Goal: Communication & Community: Ask a question

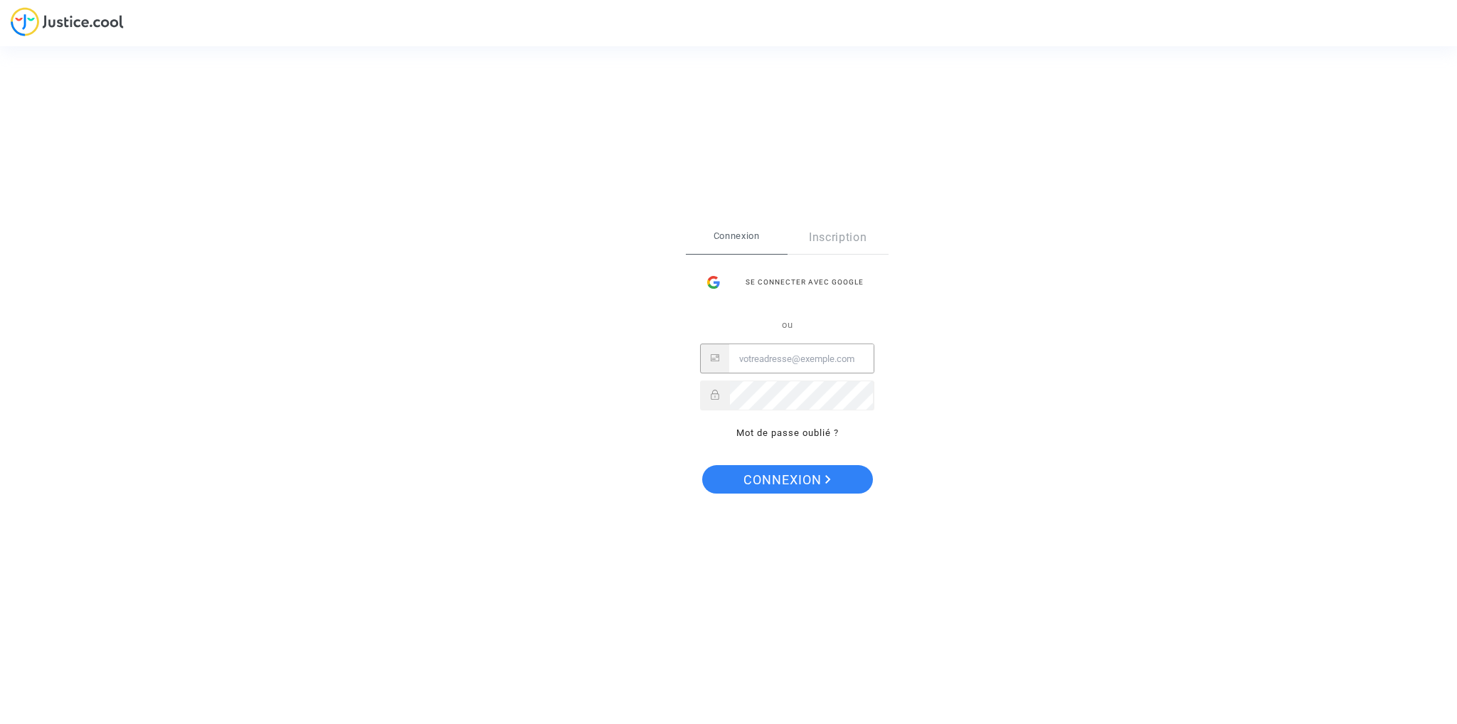
click at [780, 362] on input "Email" at bounding box center [801, 359] width 144 height 28
type input "[PERSON_NAME][EMAIL_ADDRESS][DOMAIN_NAME]"
click at [702, 465] on button "Connexion" at bounding box center [787, 479] width 171 height 28
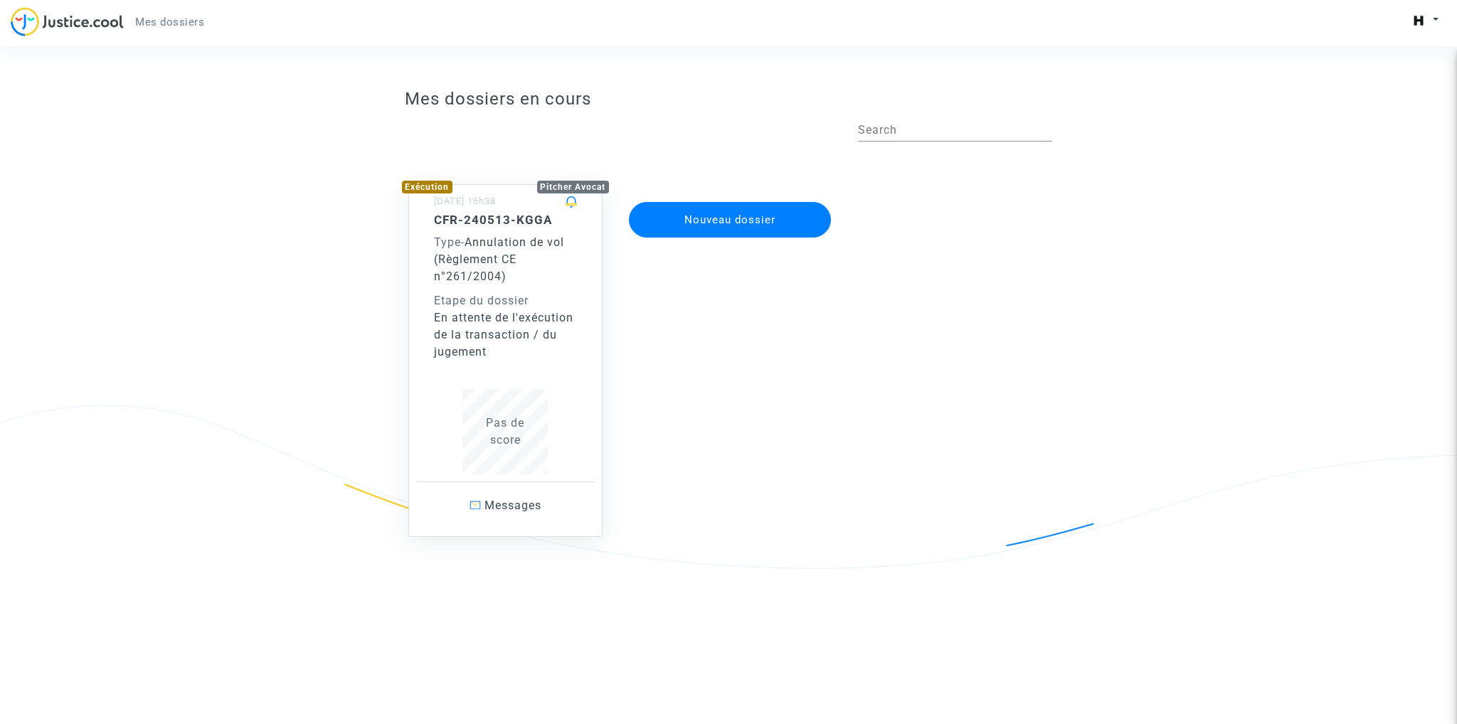
click at [480, 289] on div "CFR-240513-KGGA Type - Annulation de vol (Règlement CE n°261/2004) Etape du dos…" at bounding box center [506, 287] width 144 height 148
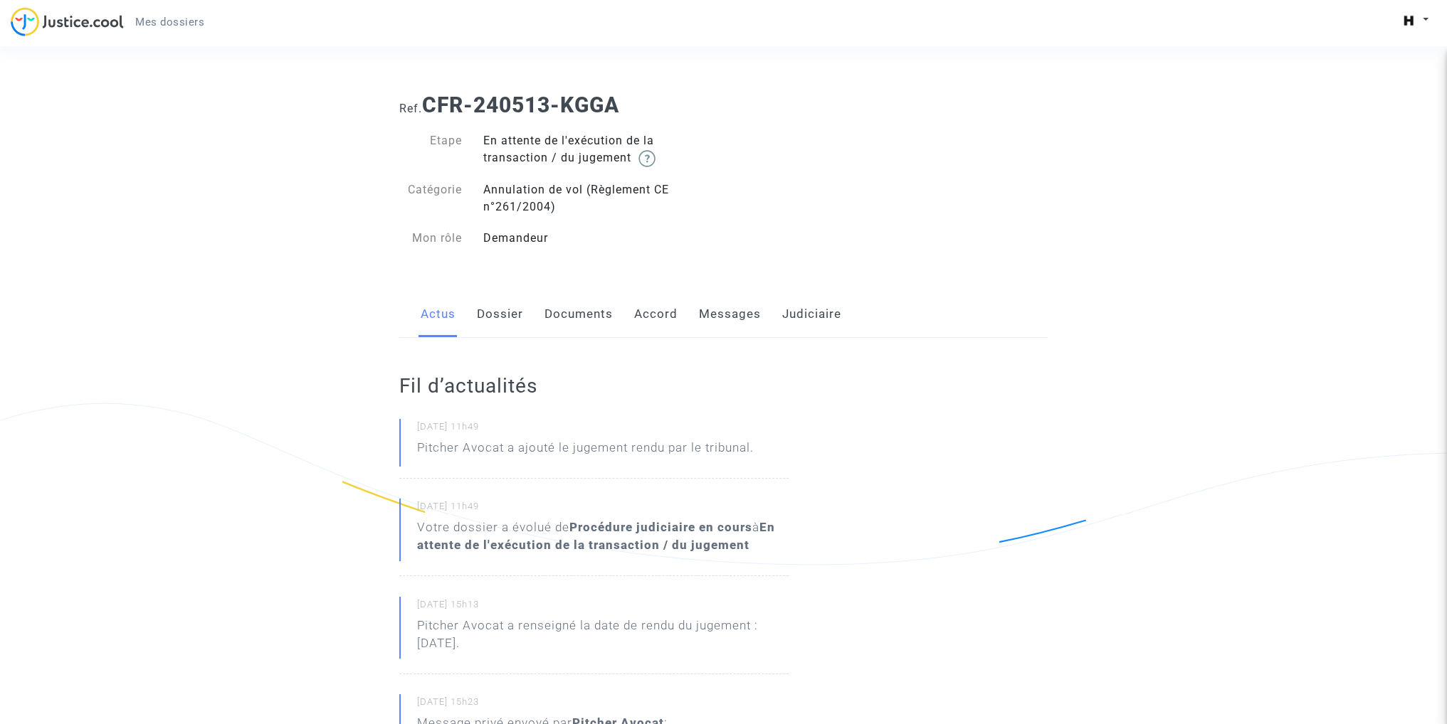
click at [510, 320] on link "Dossier" at bounding box center [500, 314] width 46 height 47
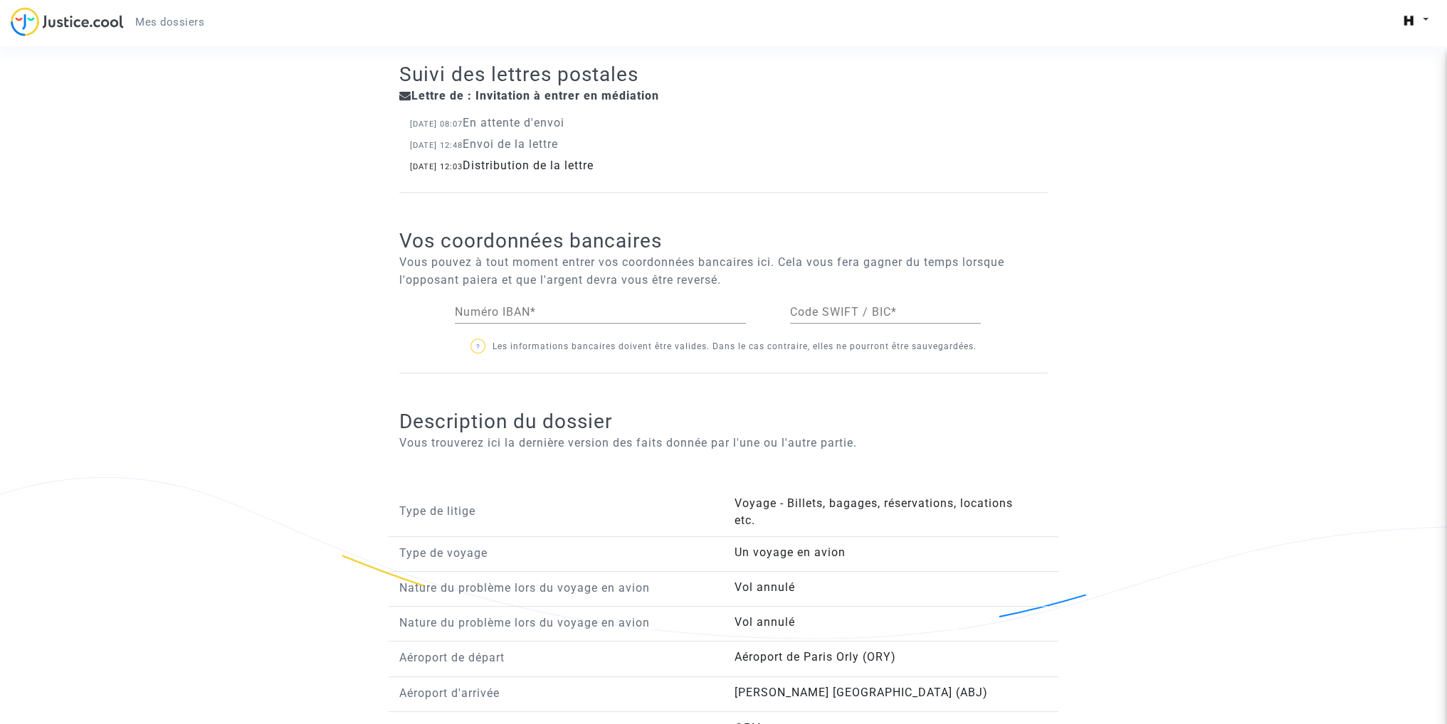
scroll to position [783, 0]
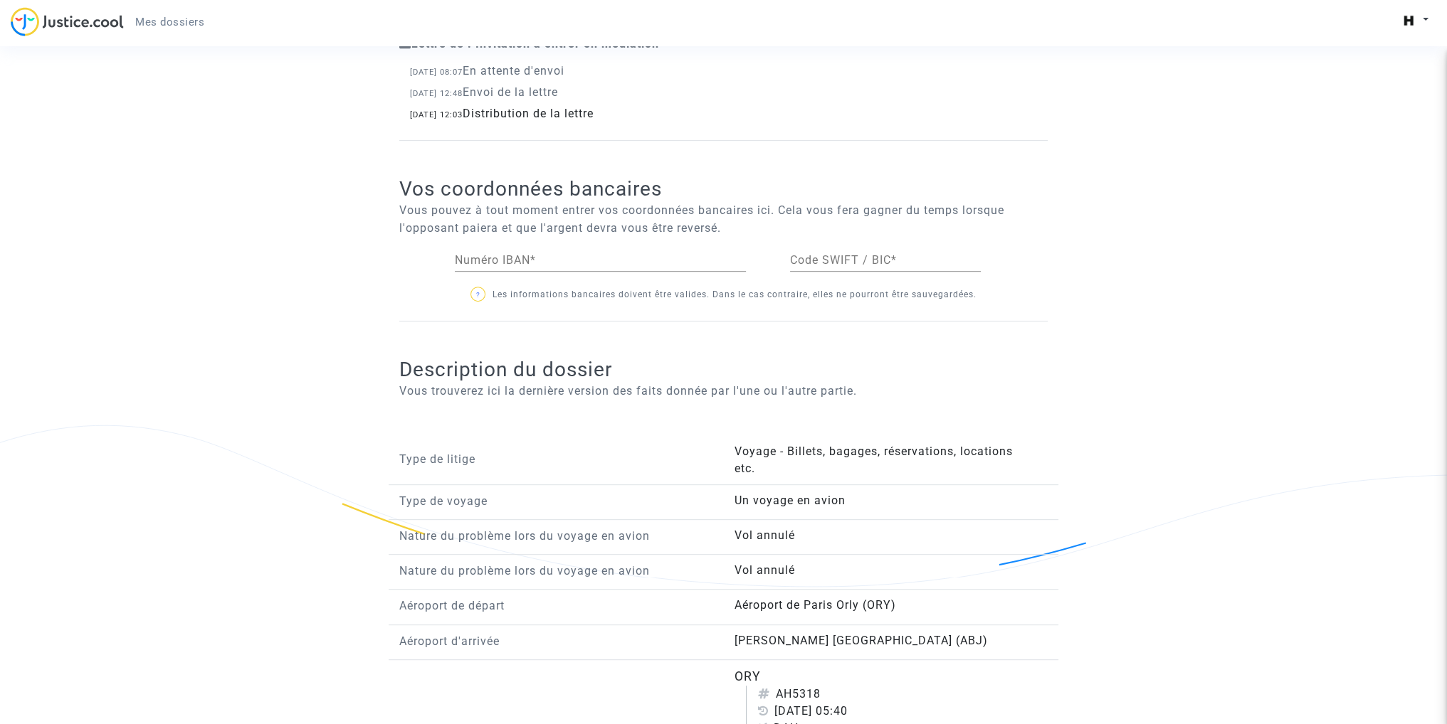
click at [501, 255] on input "Numéro IBAN *" at bounding box center [600, 260] width 291 height 13
paste input "[FINANCIAL_ID]"
type input "[FINANCIAL_ID]"
click at [840, 261] on input "Code SWIFT / BIC *" at bounding box center [885, 260] width 191 height 13
paste input "P S S T F R P P M O N"
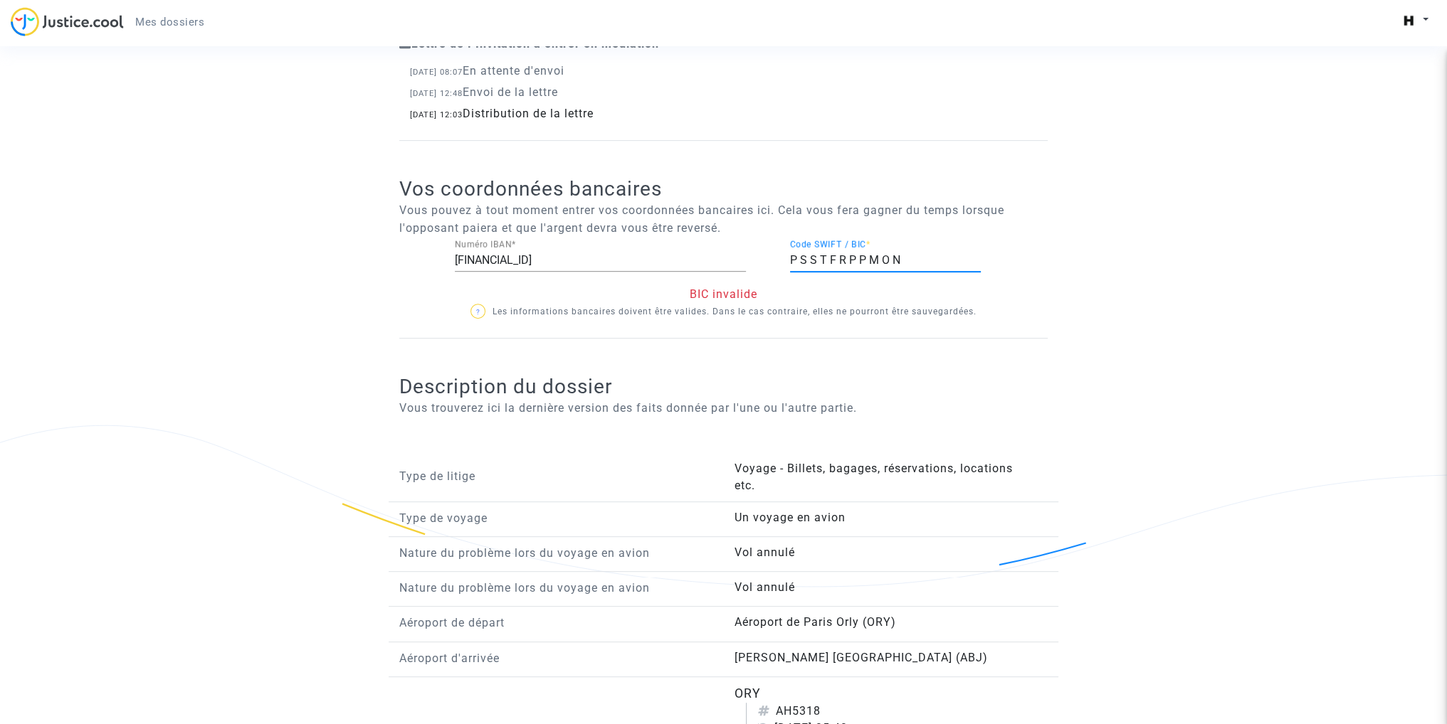
click at [839, 374] on h2 "Description du dossier" at bounding box center [723, 386] width 648 height 25
click at [804, 254] on input "P S S T F R P P M O N" at bounding box center [885, 260] width 191 height 13
click at [814, 255] on input "PSS T F R P P M O N" at bounding box center [885, 260] width 191 height 13
click at [820, 258] on input "PSST F R P P M O N" at bounding box center [885, 260] width 191 height 13
click at [825, 257] on input "PSSTF R P P M O N" at bounding box center [885, 260] width 191 height 13
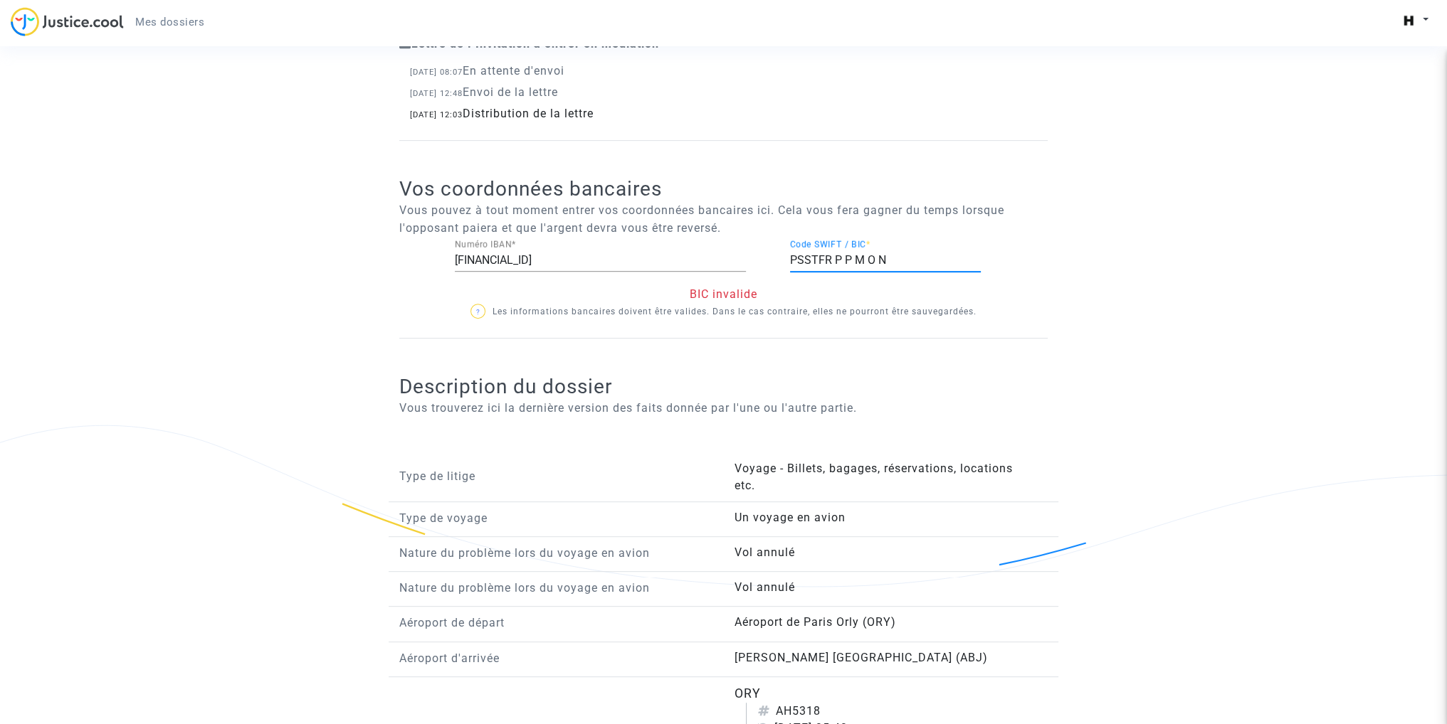
click at [832, 257] on input "PSSTFR P P M O N" at bounding box center [885, 260] width 191 height 13
click at [840, 258] on input "PSSTFRP P M O N" at bounding box center [885, 260] width 191 height 13
click at [848, 256] on input "[SWIFT_CODE] M O N" at bounding box center [885, 260] width 191 height 13
click at [856, 257] on input "PSSTFRPPM O N" at bounding box center [885, 260] width 191 height 13
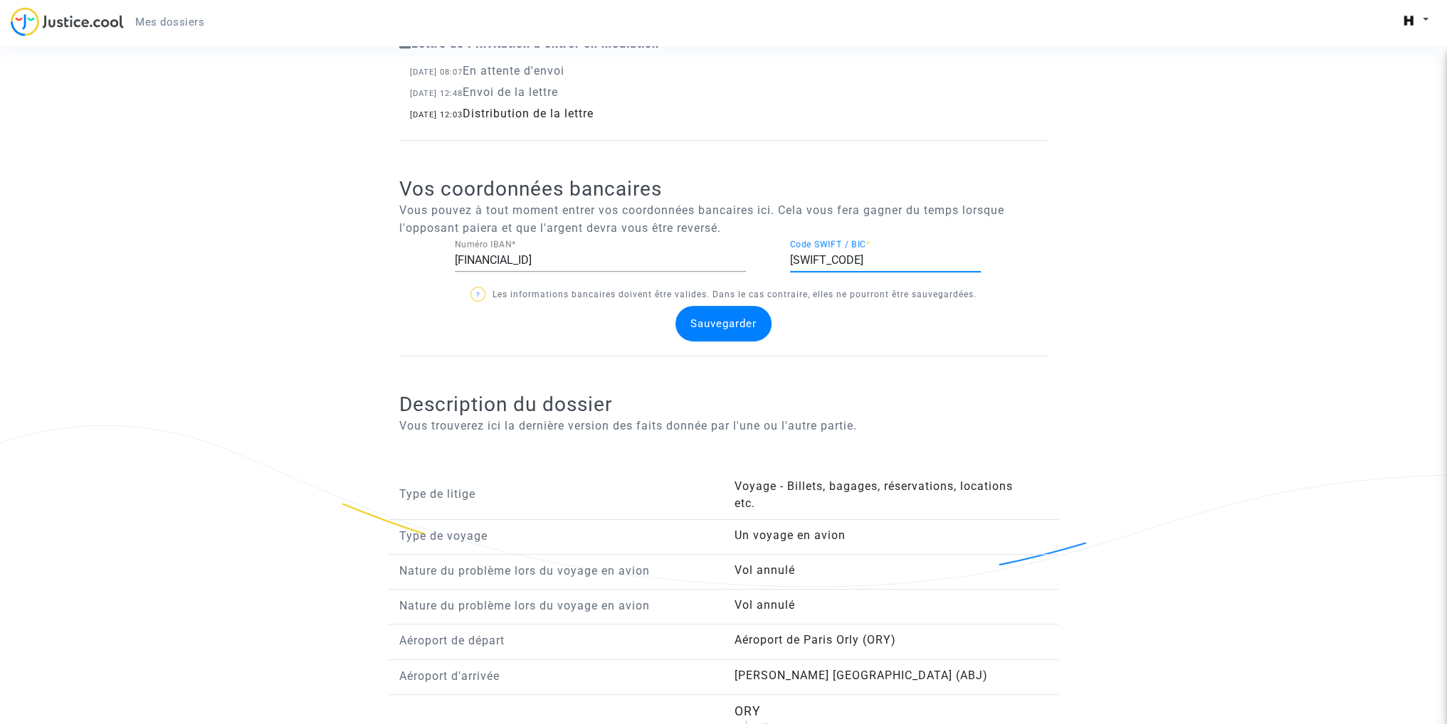
type input "[SWIFT_CODE]"
click at [736, 322] on span "Sauvegarder" at bounding box center [723, 323] width 66 height 13
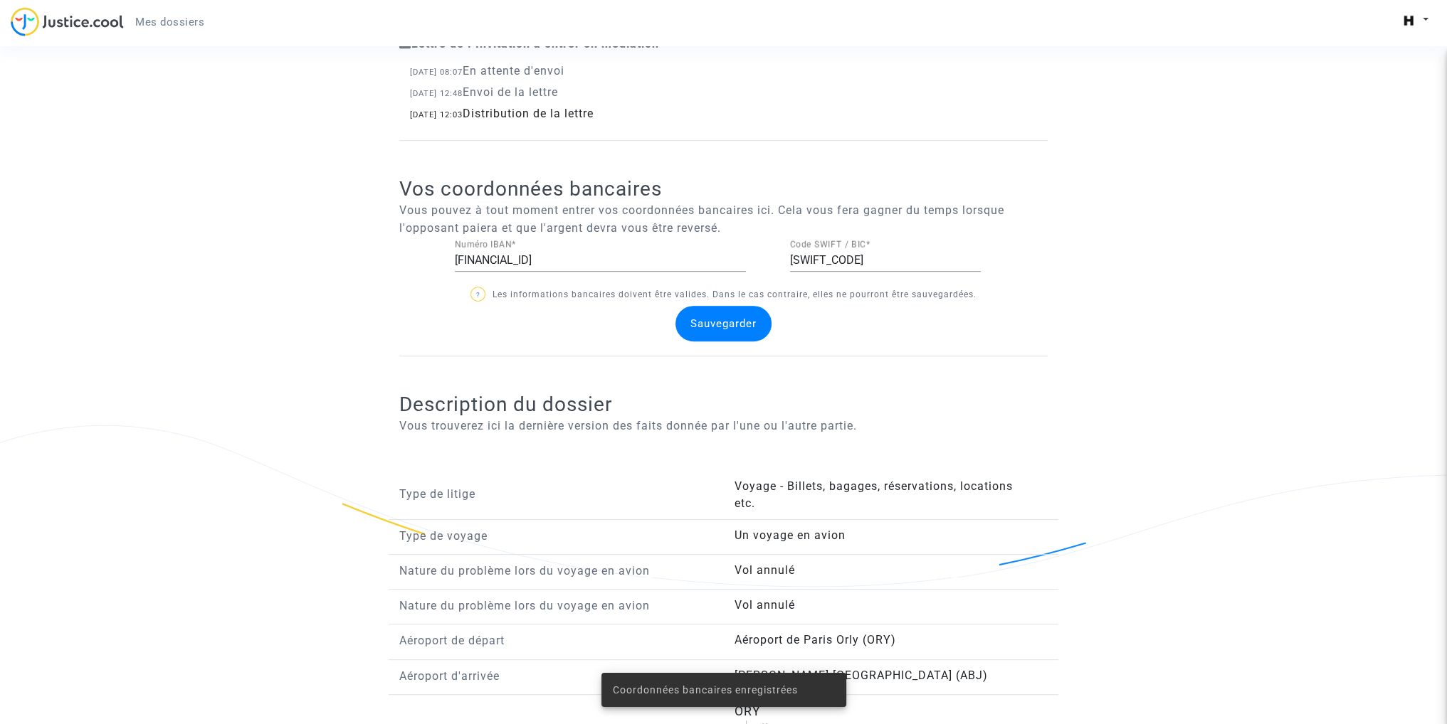
click at [528, 339] on div "Sauvegarder" at bounding box center [724, 324] width 670 height 36
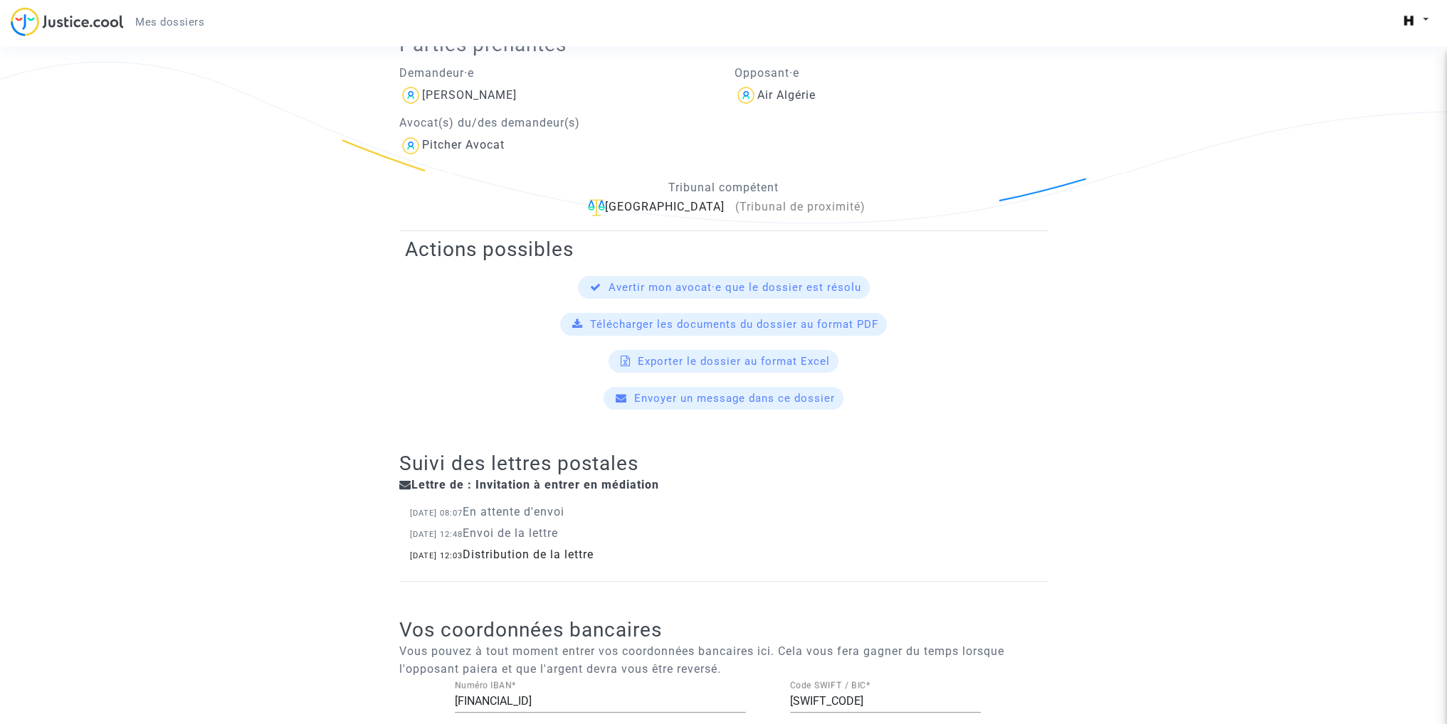
scroll to position [0, 0]
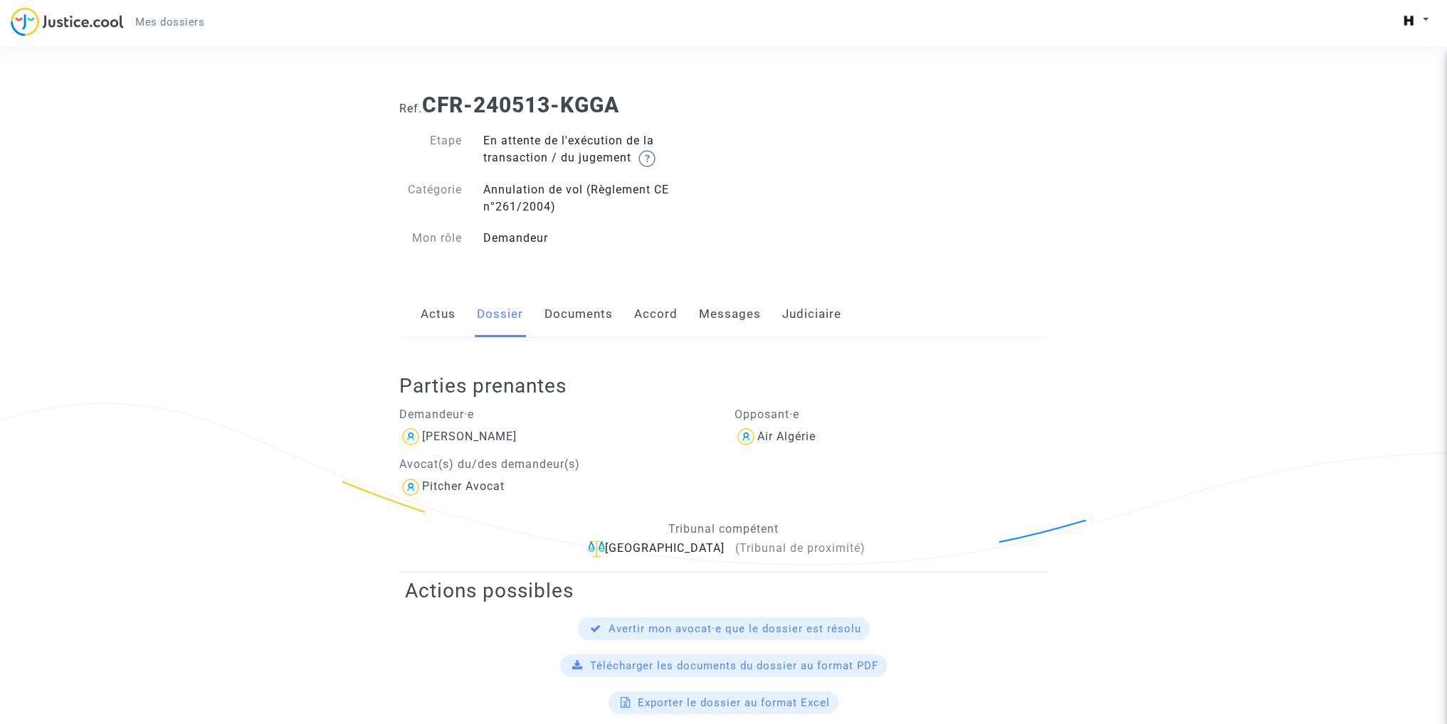
click at [575, 322] on link "Documents" at bounding box center [578, 314] width 68 height 47
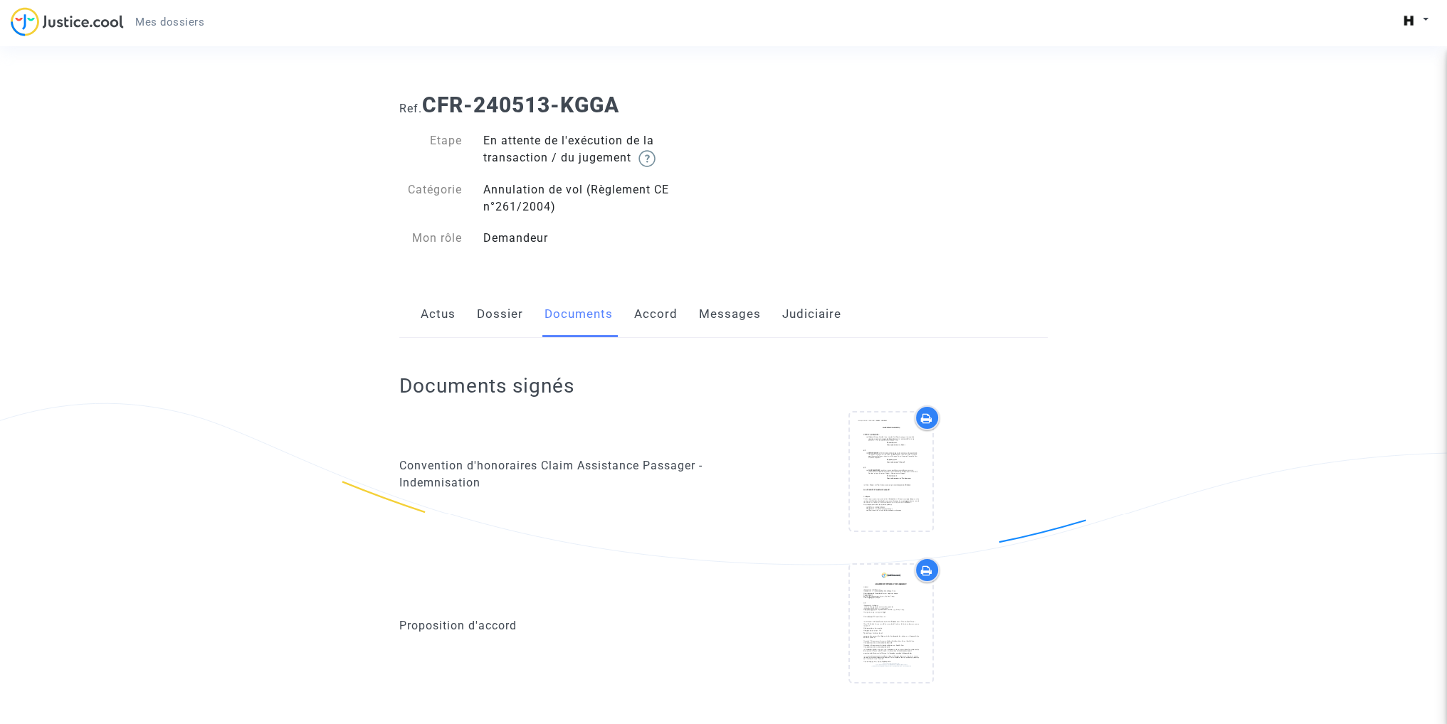
click at [544, 512] on div "Convention d'honoraires Claim Assistance Passager - Indemnisation" at bounding box center [556, 474] width 335 height 137
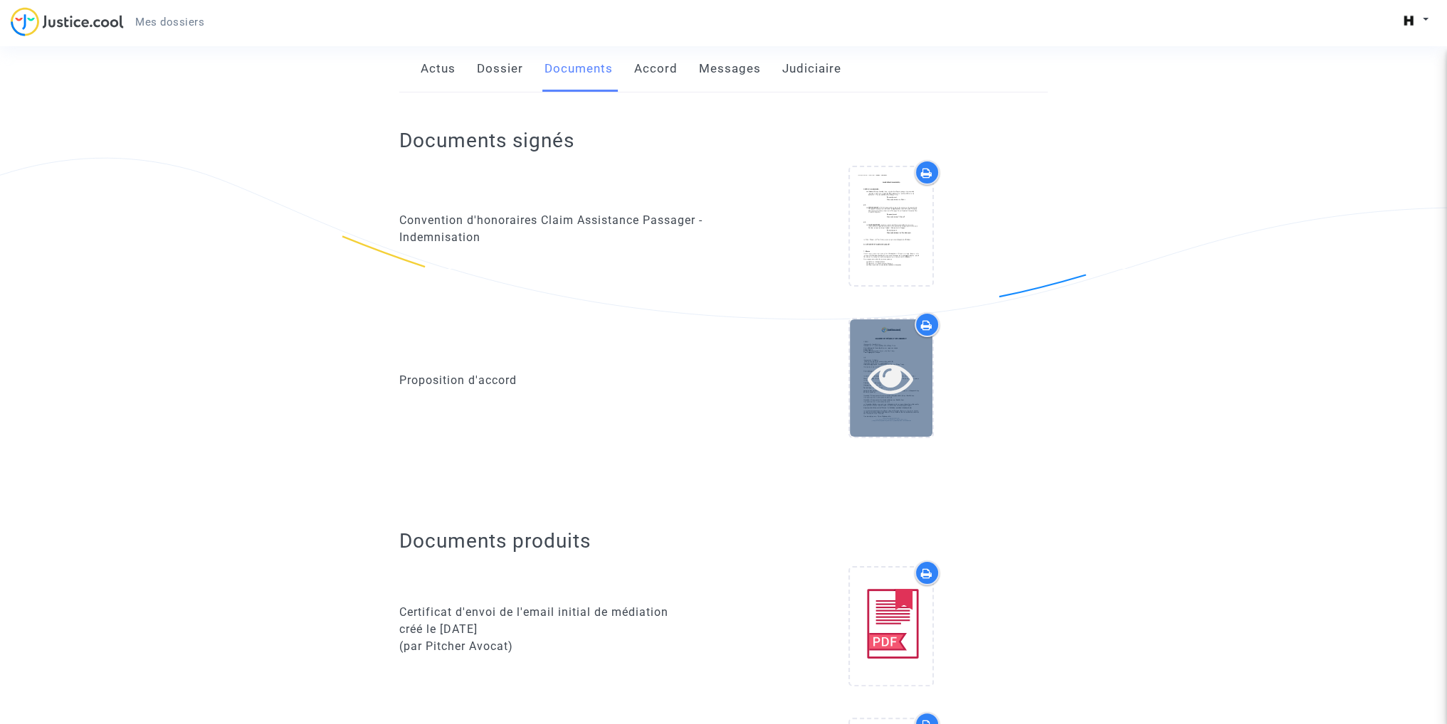
scroll to position [285, 0]
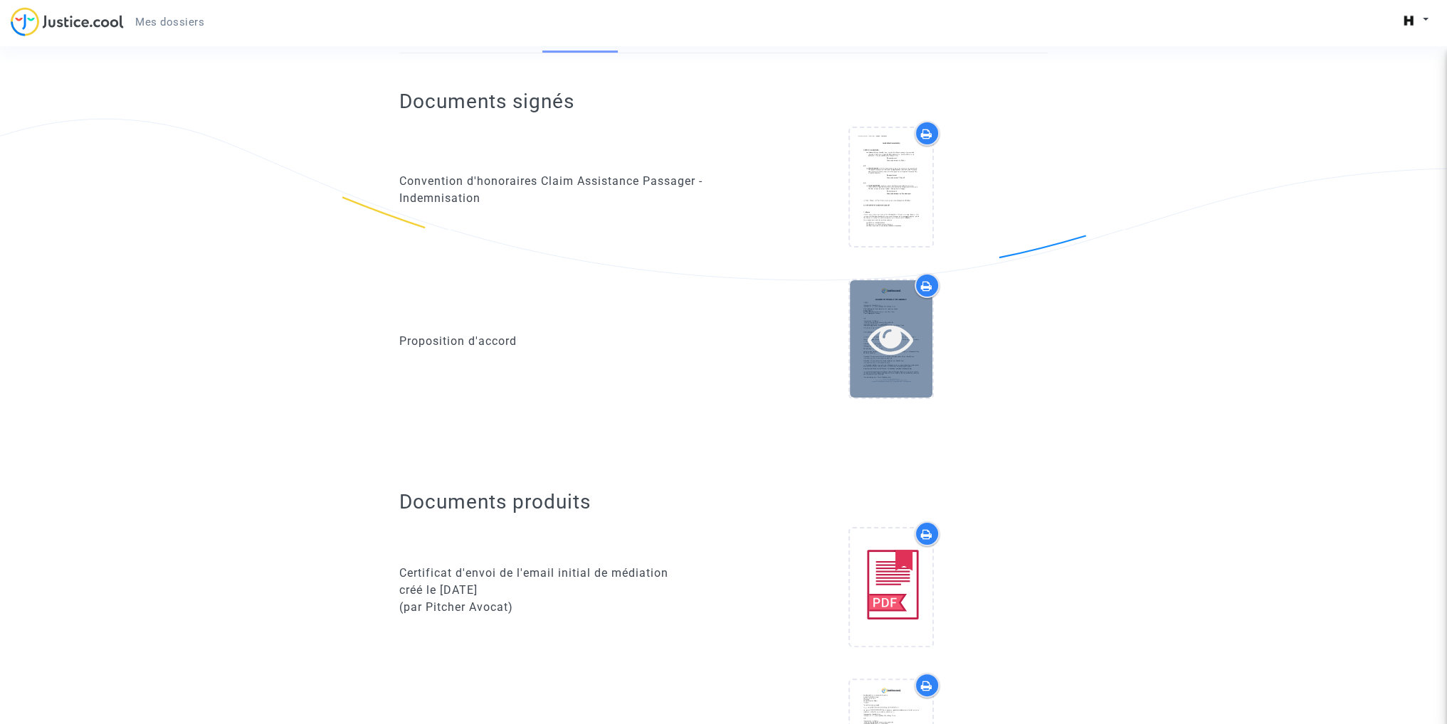
click at [881, 316] on icon at bounding box center [890, 339] width 46 height 46
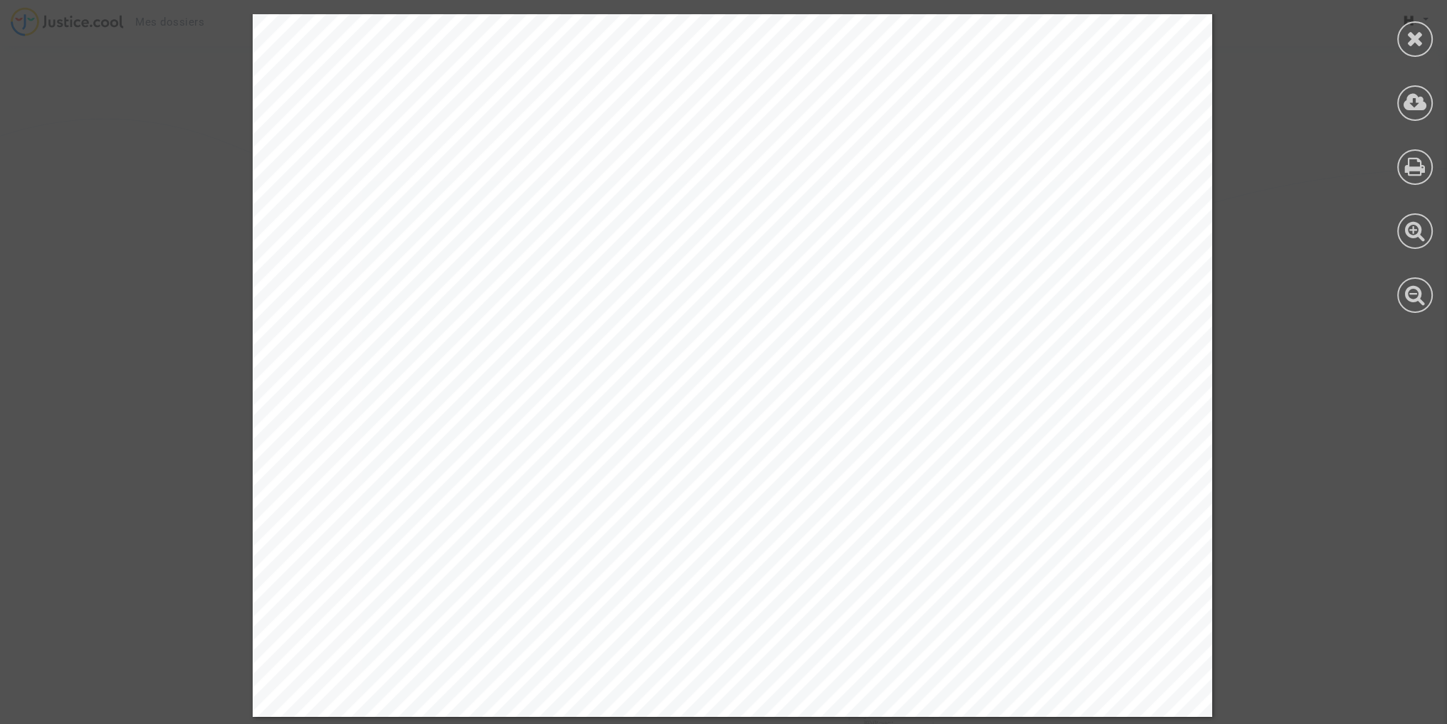
scroll to position [3396, 0]
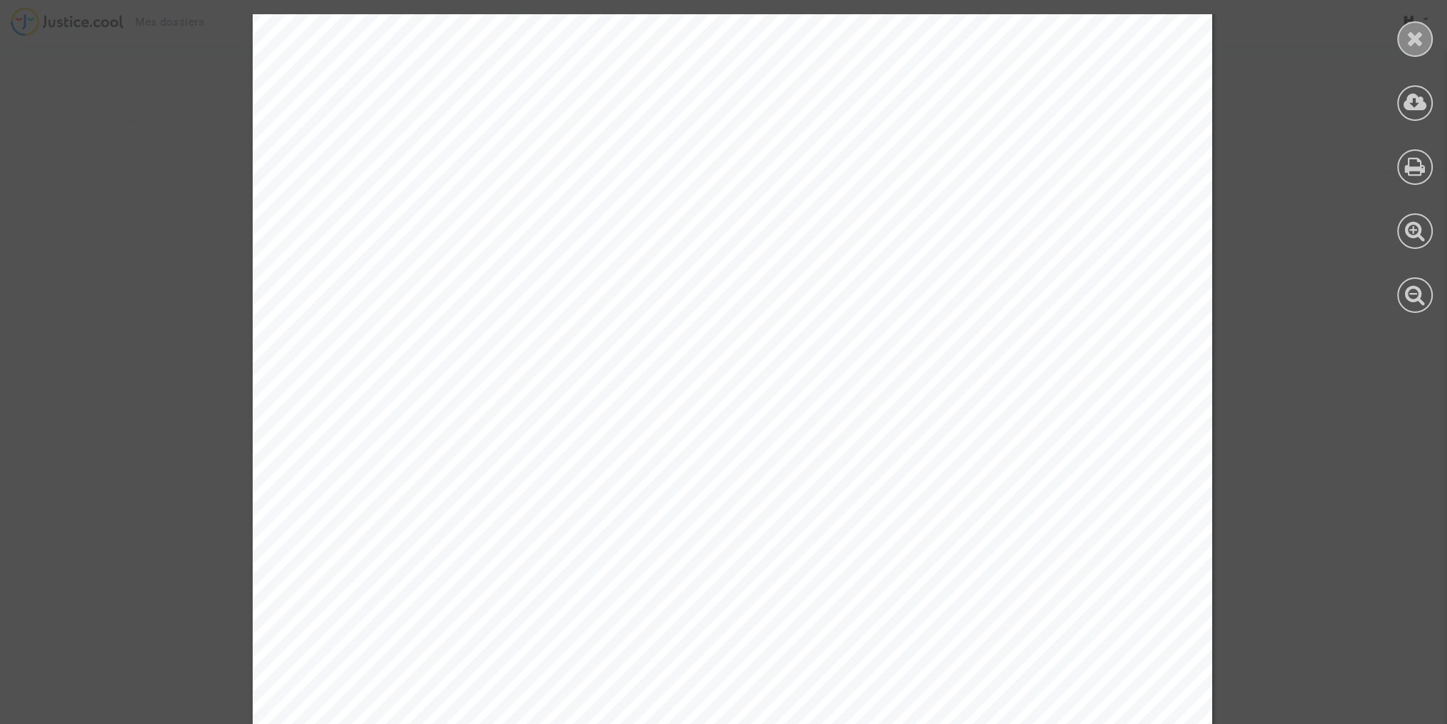
click at [1417, 41] on icon at bounding box center [1415, 38] width 18 height 21
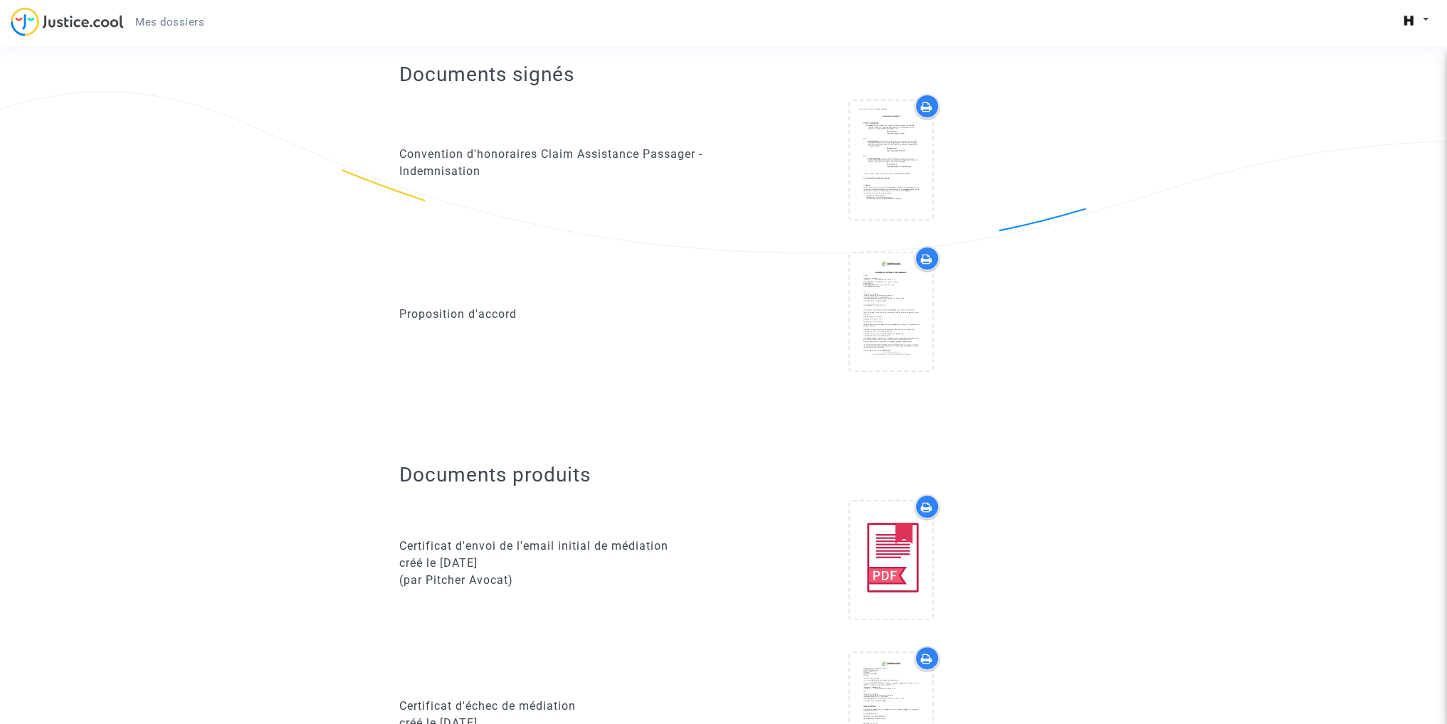
scroll to position [285, 0]
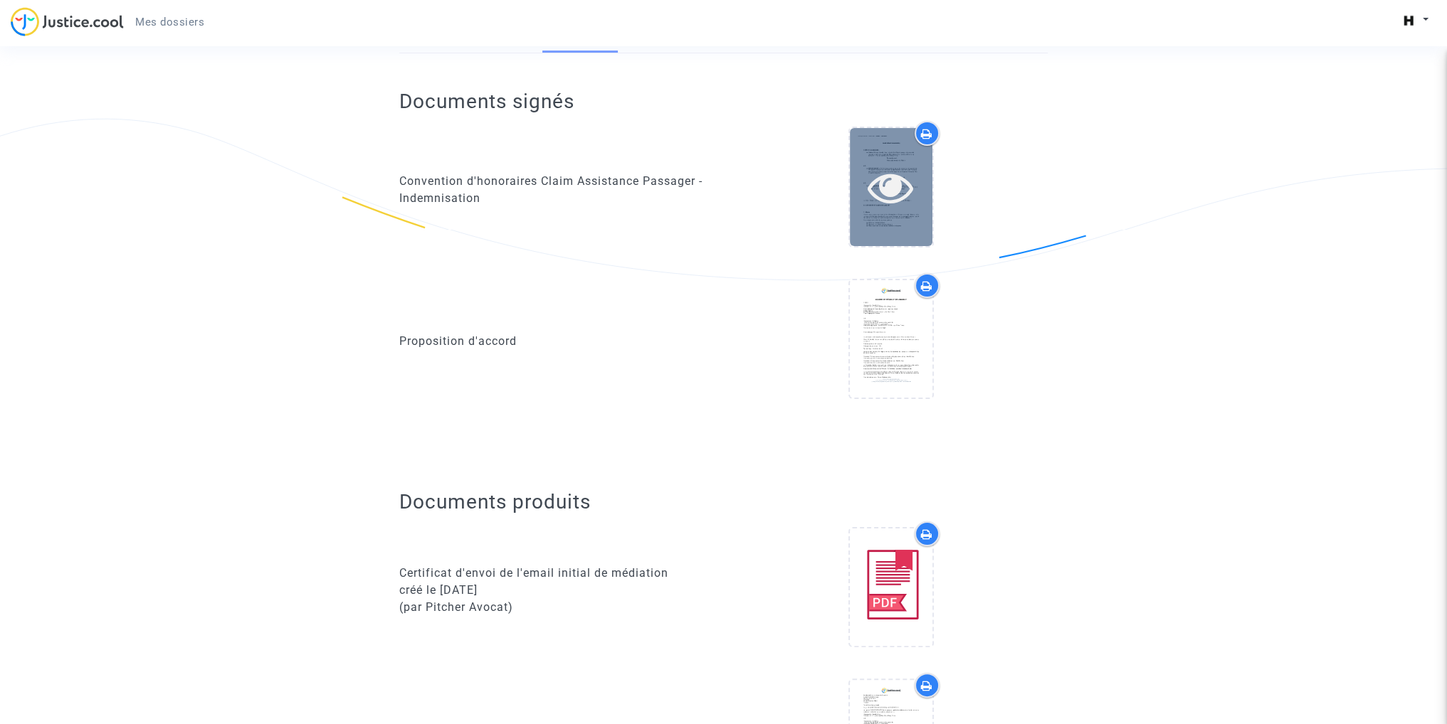
click at [876, 183] on icon at bounding box center [890, 187] width 46 height 46
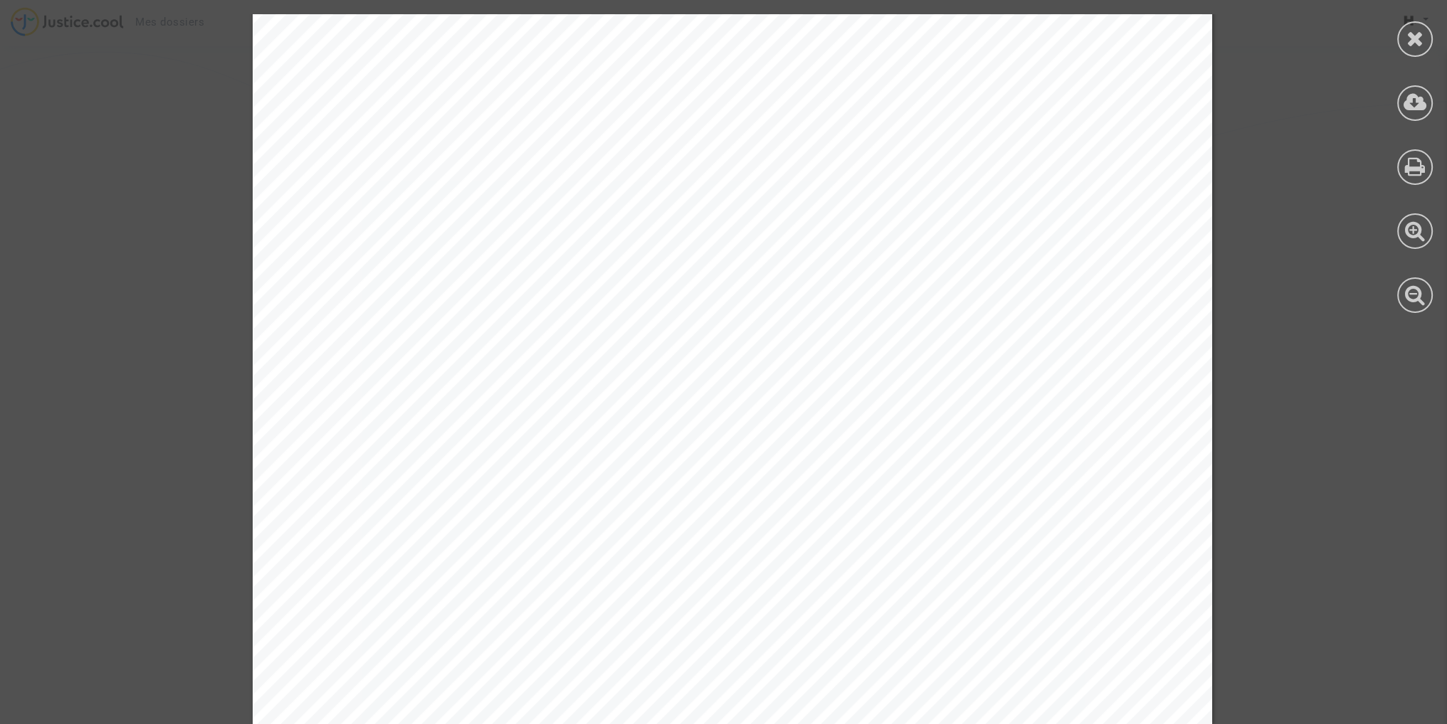
scroll to position [8855, 0]
click at [1434, 39] on div at bounding box center [1415, 163] width 64 height 327
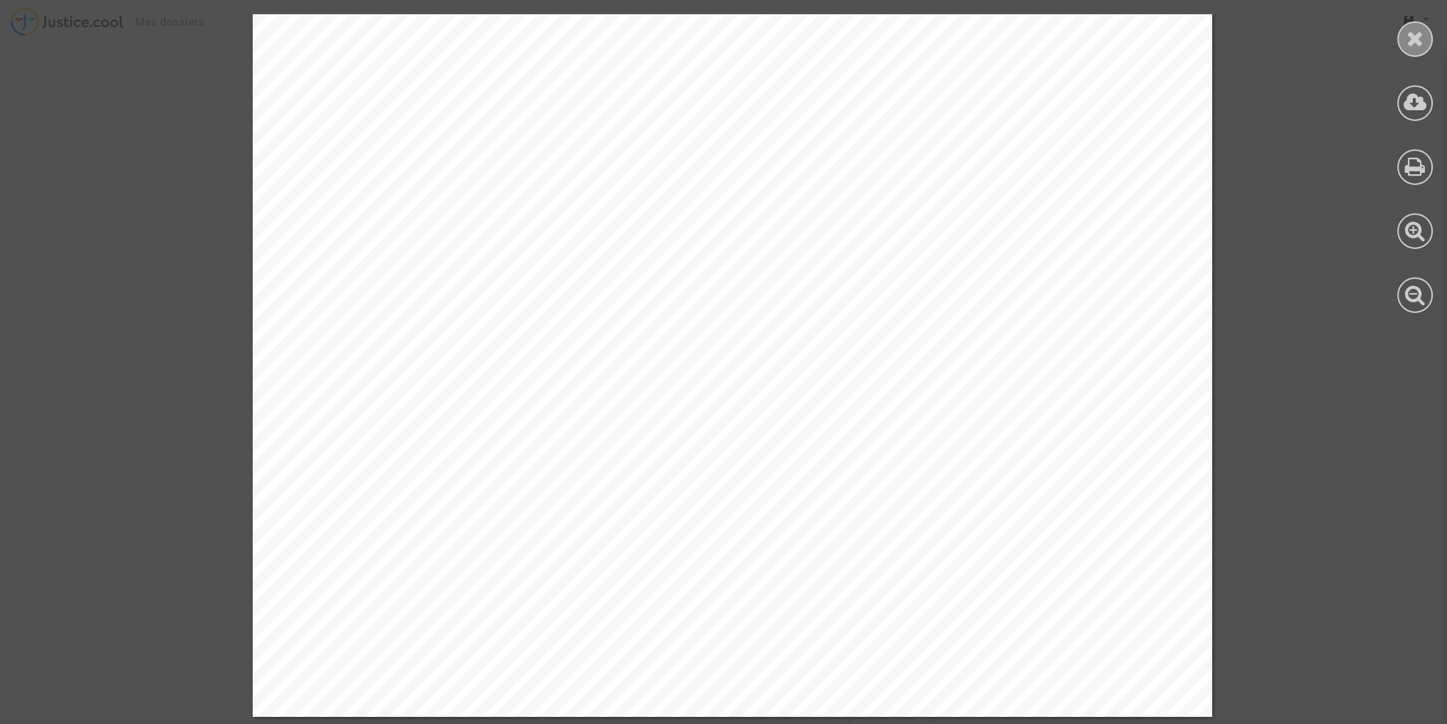
click at [1417, 41] on icon at bounding box center [1415, 38] width 18 height 21
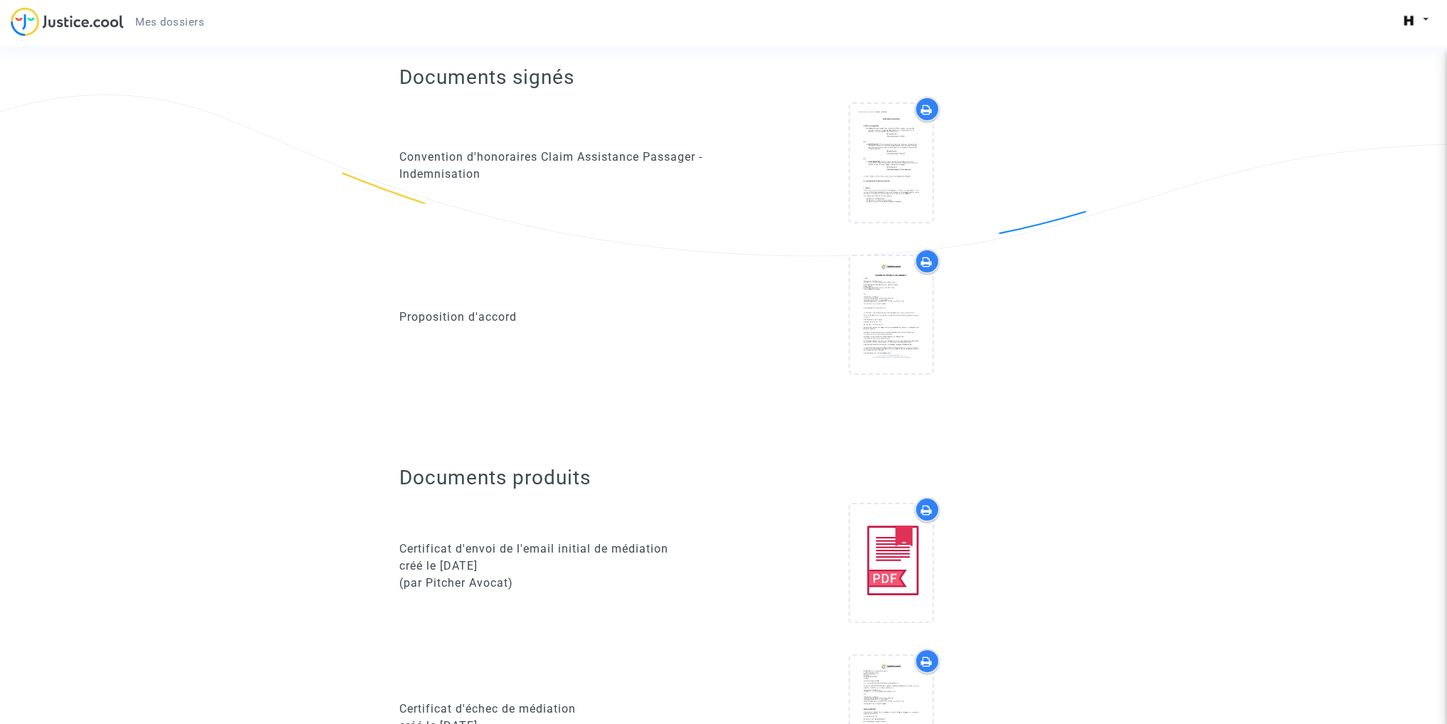
scroll to position [0, 0]
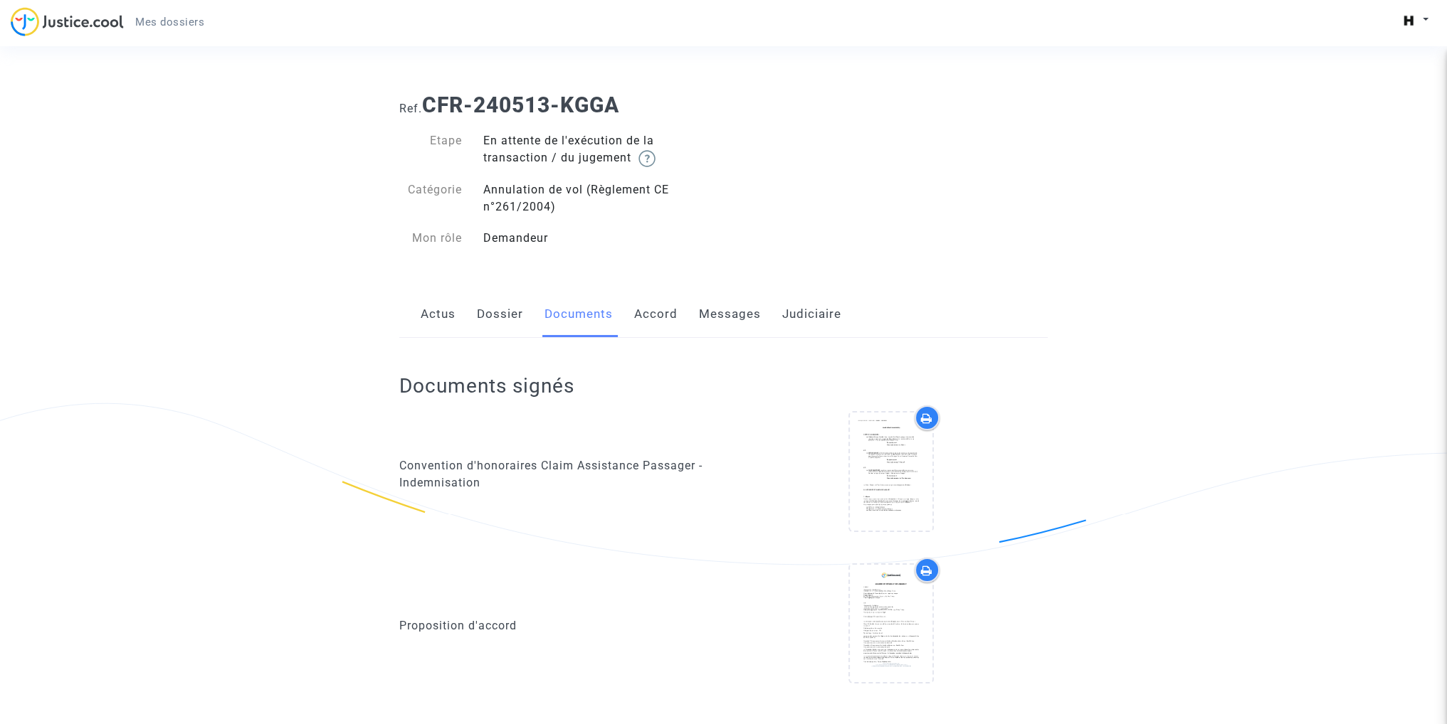
click at [498, 324] on link "Dossier" at bounding box center [500, 314] width 46 height 47
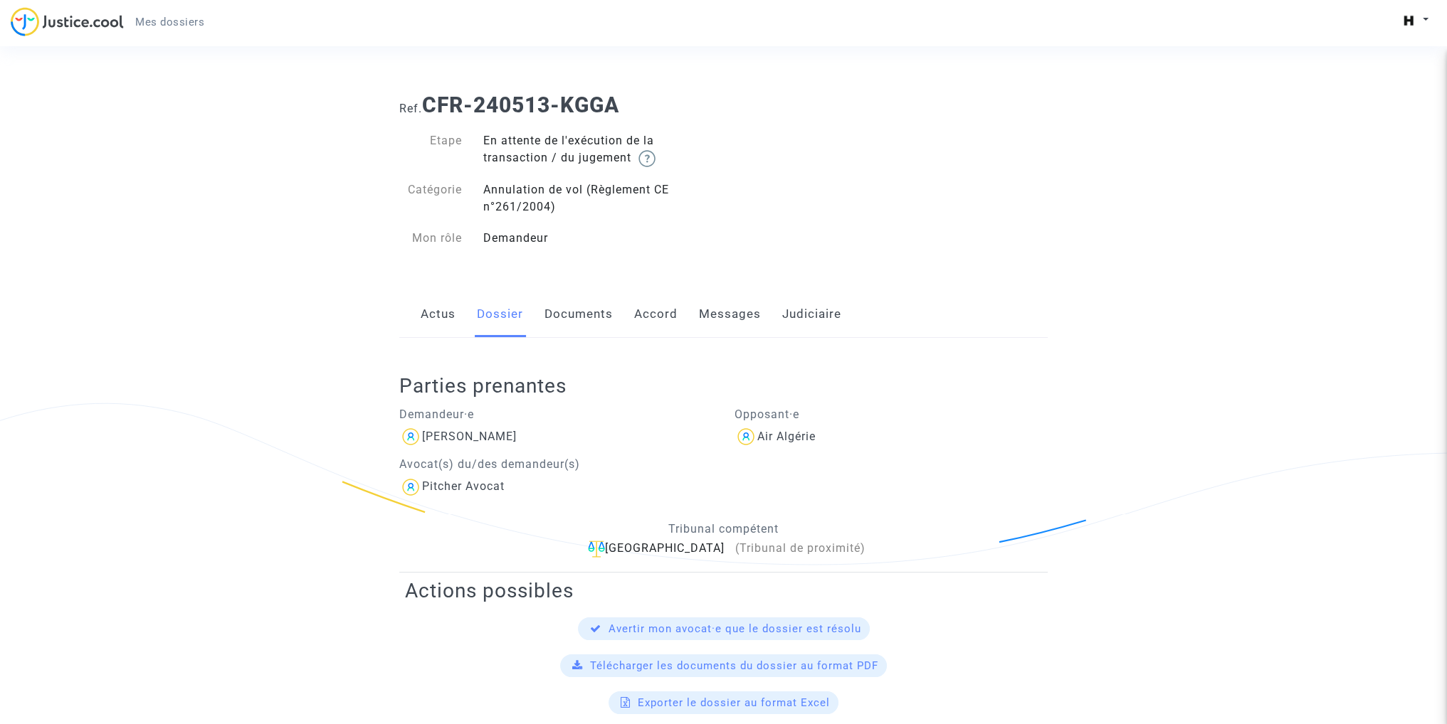
click at [443, 319] on link "Actus" at bounding box center [438, 314] width 35 height 47
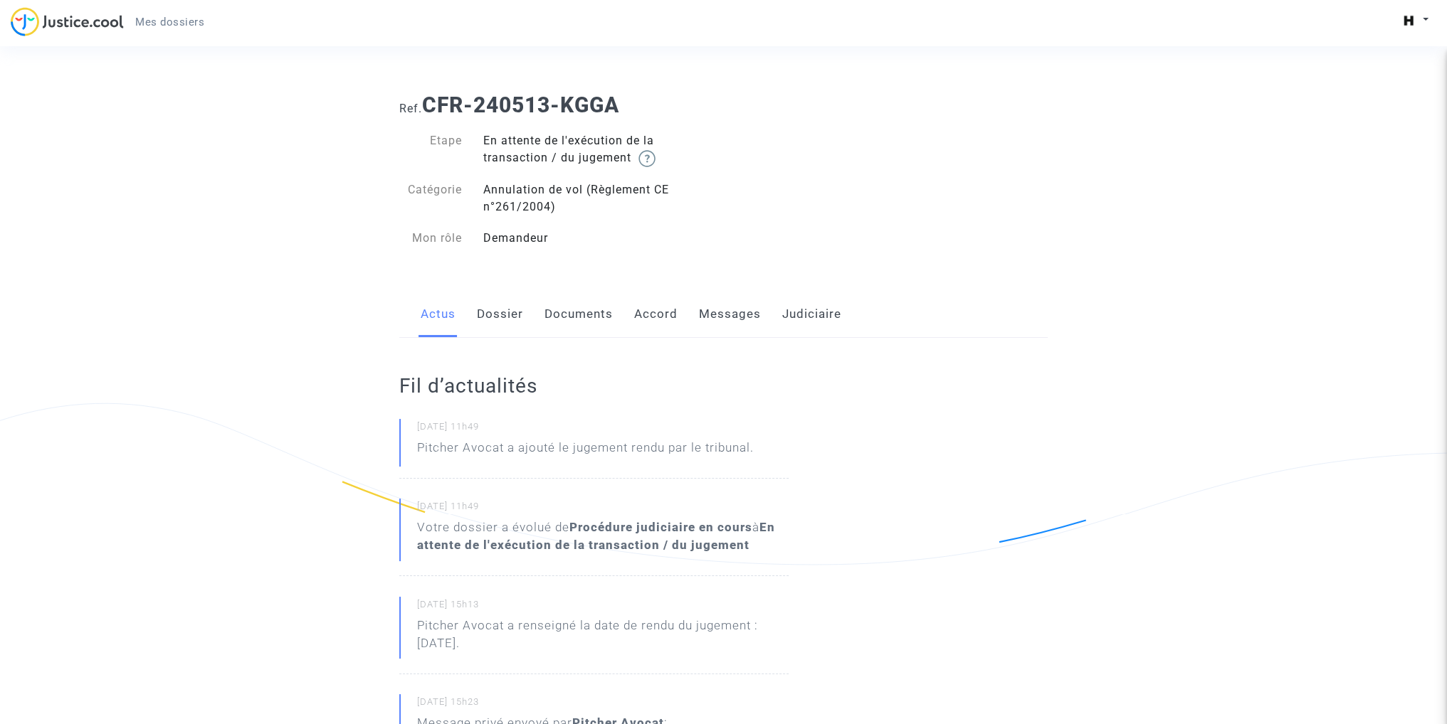
click at [617, 316] on div "Actus Dossier Documents Accord Messages Judiciaire" at bounding box center [723, 315] width 648 height 48
click at [647, 317] on link "Accord" at bounding box center [655, 314] width 43 height 47
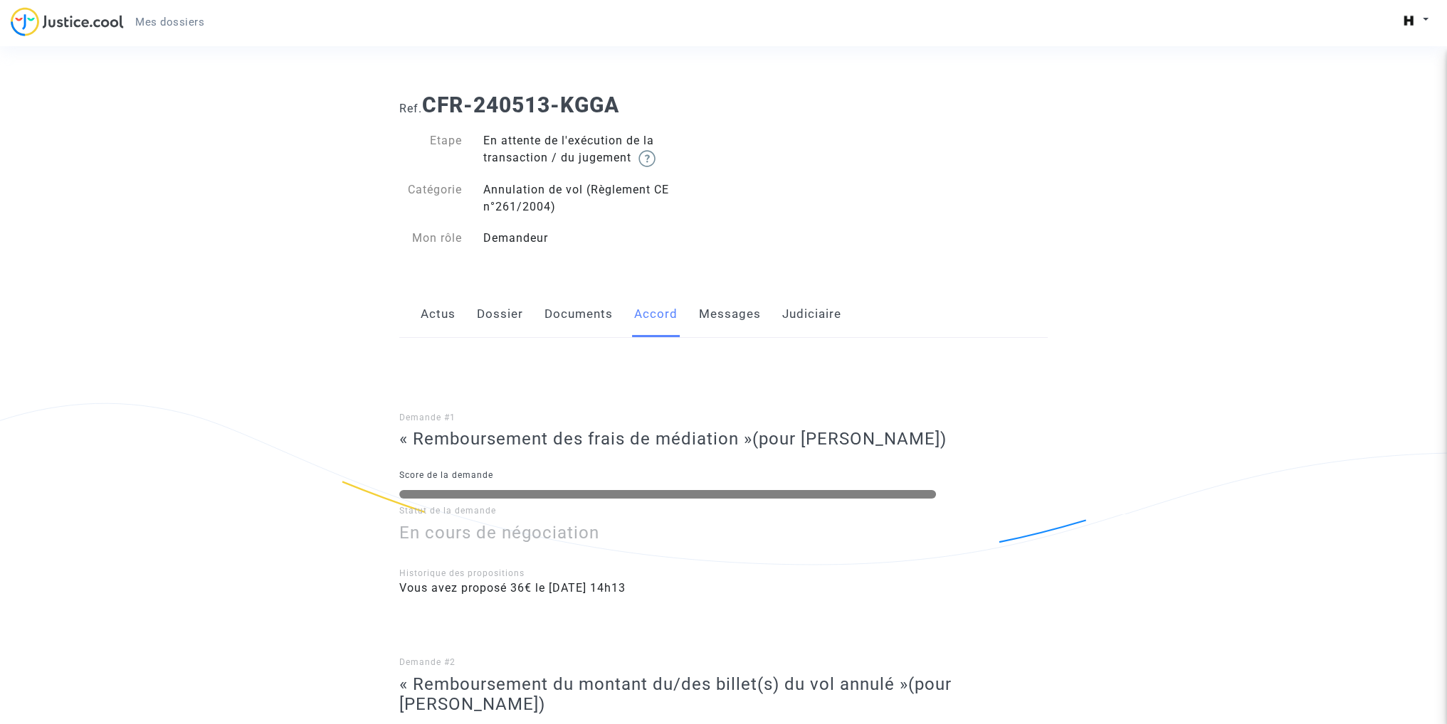
click at [719, 317] on link "Messages" at bounding box center [730, 314] width 62 height 47
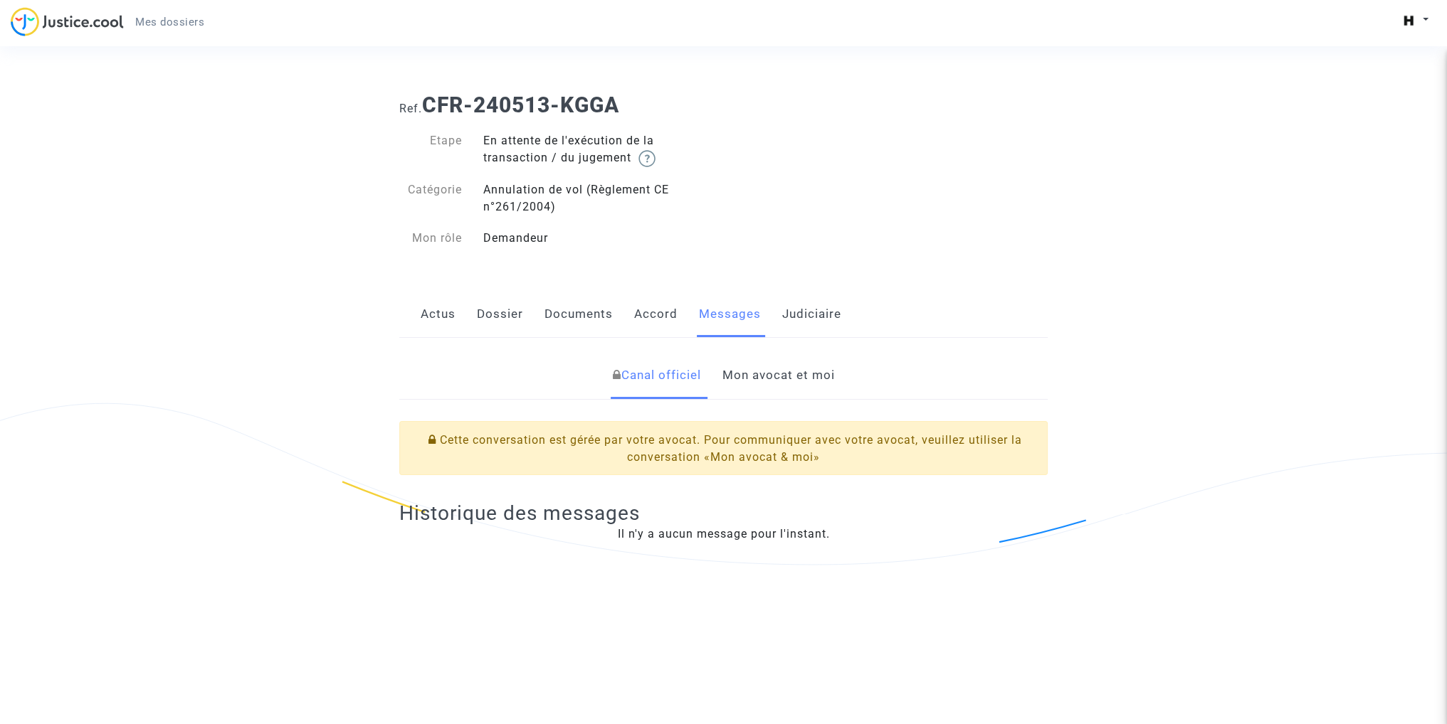
click at [801, 320] on link "Judiciaire" at bounding box center [811, 314] width 59 height 47
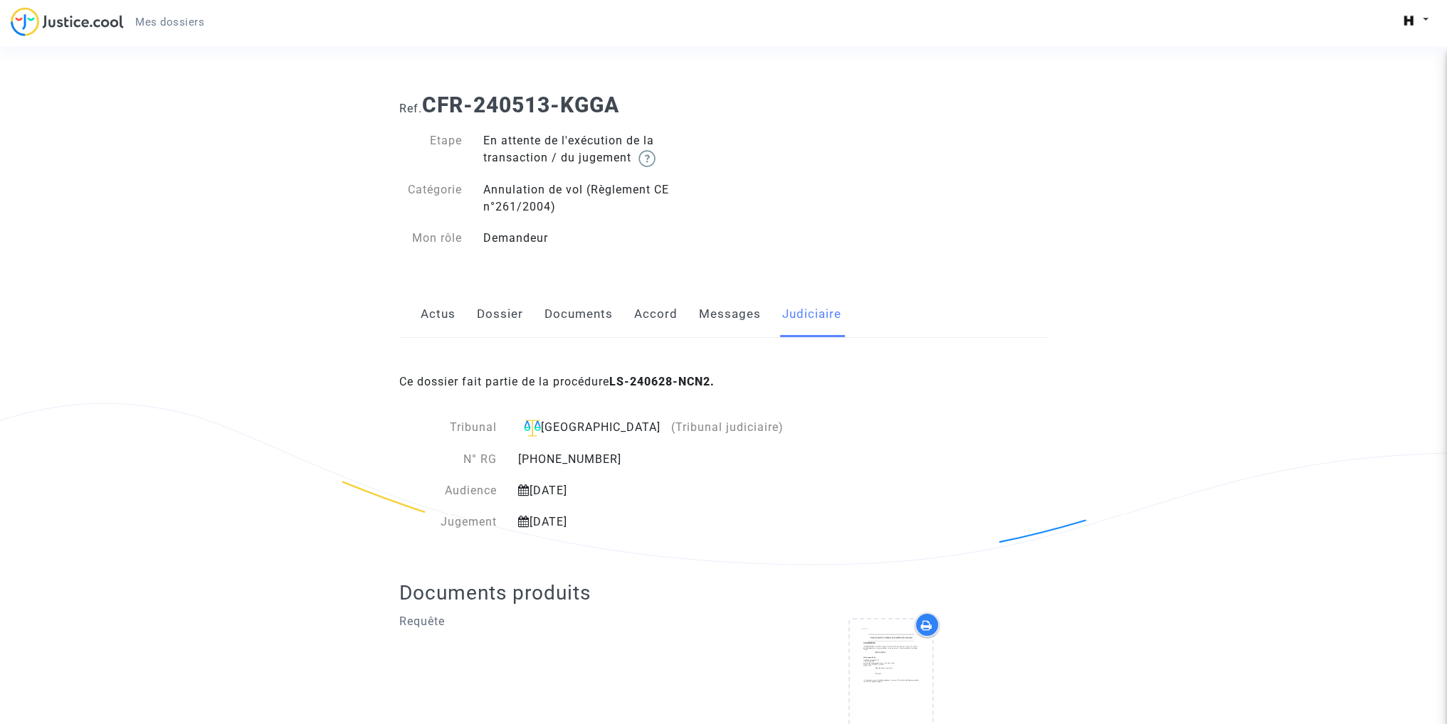
click at [440, 316] on link "Actus" at bounding box center [438, 314] width 35 height 47
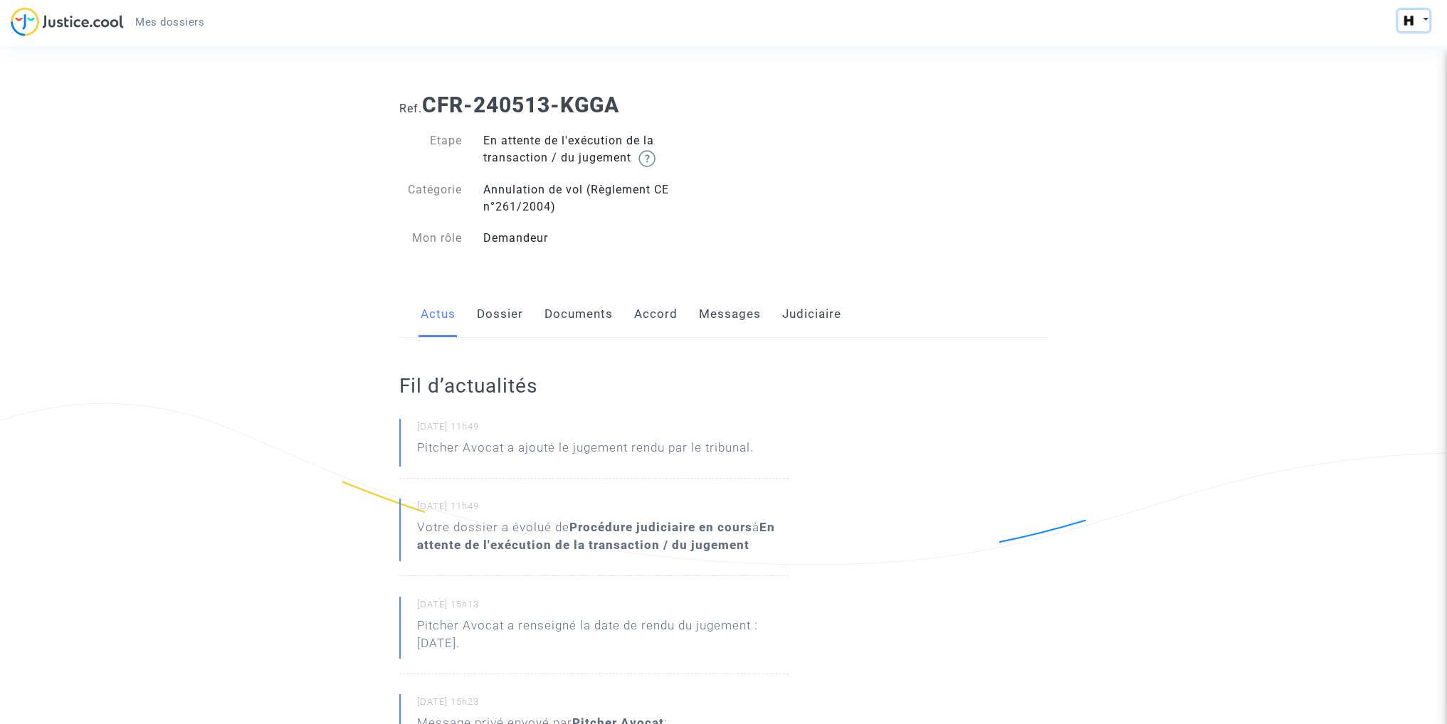
click at [1428, 21] on button at bounding box center [1413, 20] width 31 height 21
click at [1372, 48] on link "Mon profil" at bounding box center [1372, 50] width 112 height 23
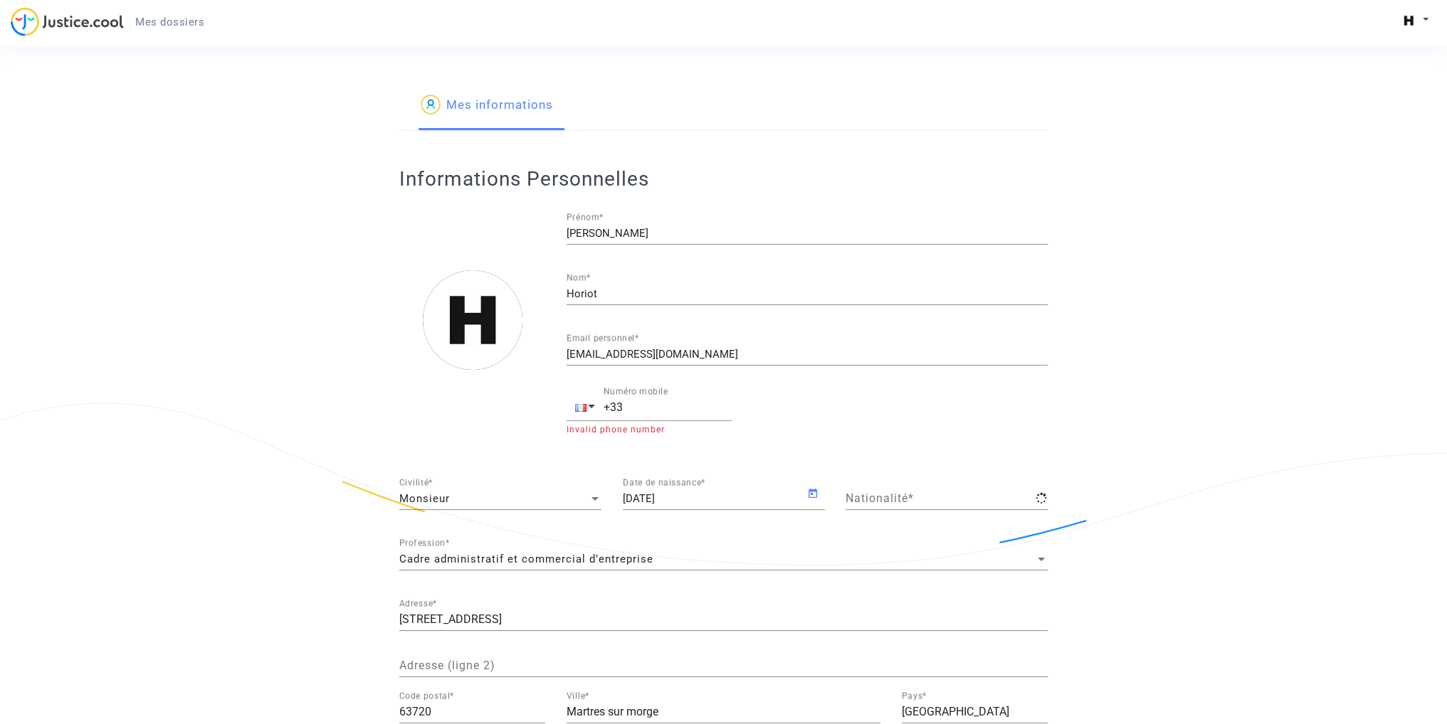
type input "française"
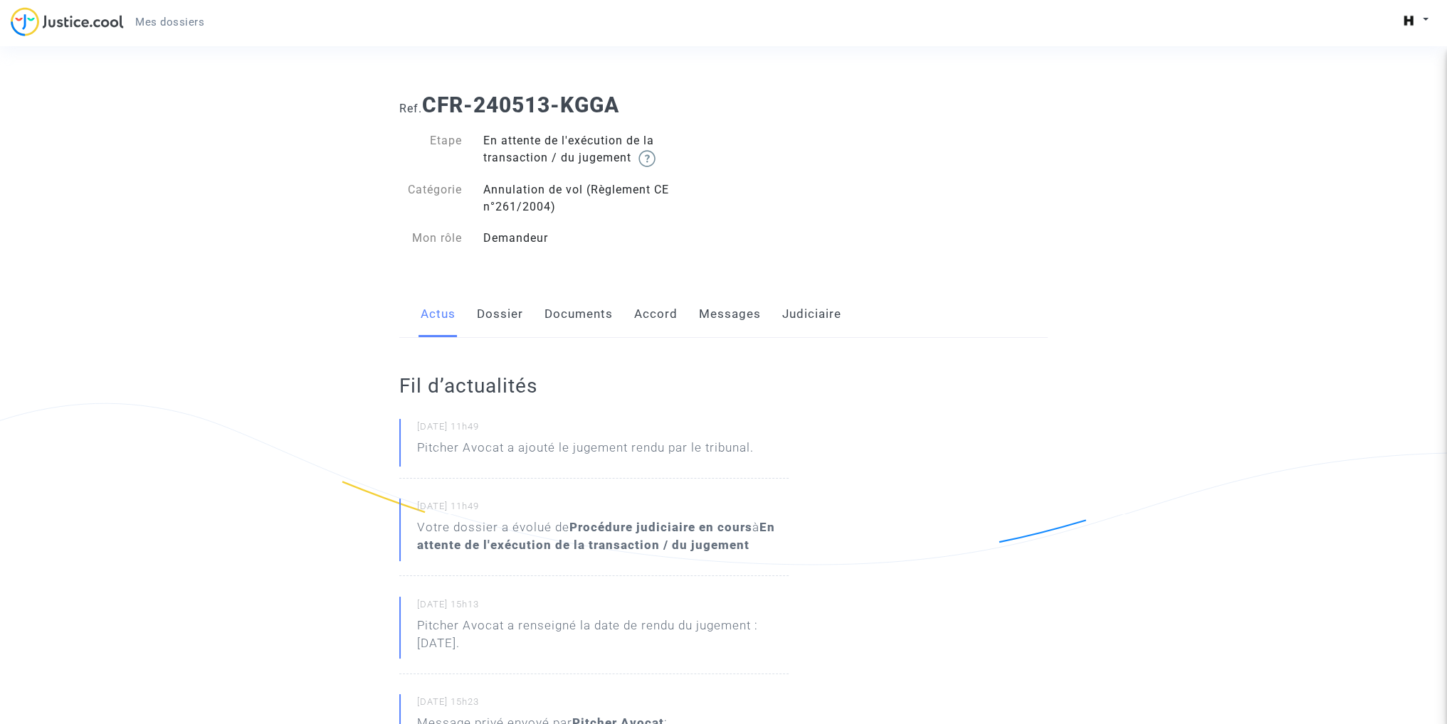
click at [518, 314] on link "Dossier" at bounding box center [500, 314] width 46 height 47
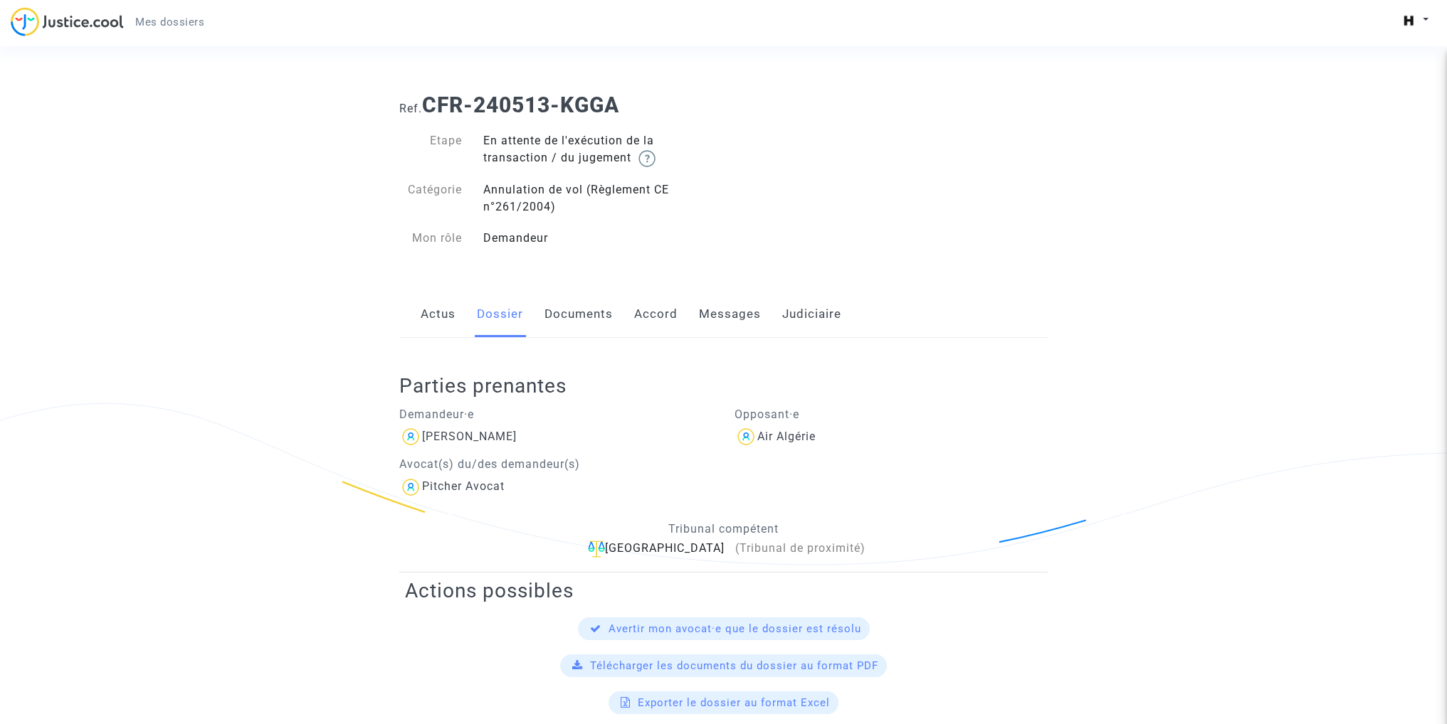
click at [450, 322] on link "Actus" at bounding box center [438, 314] width 35 height 47
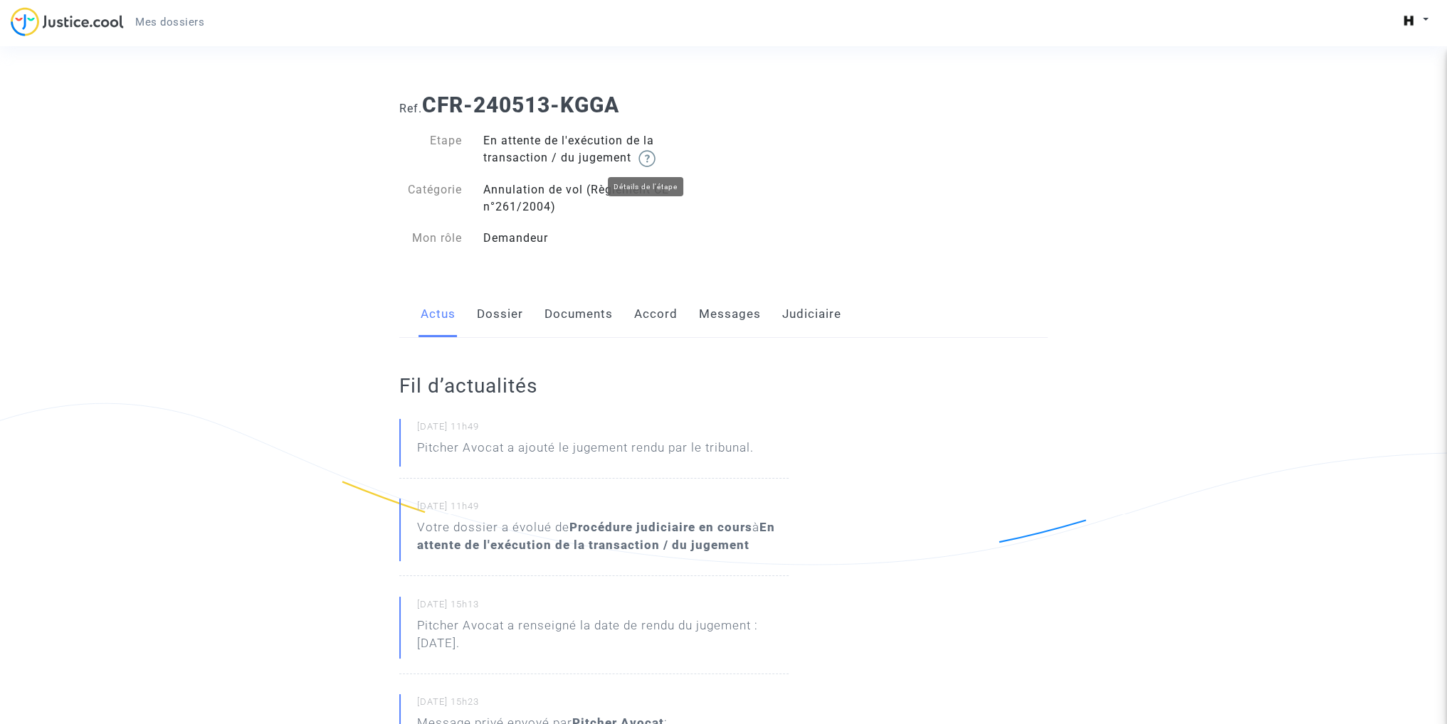
click at [650, 163] on img at bounding box center [646, 158] width 17 height 17
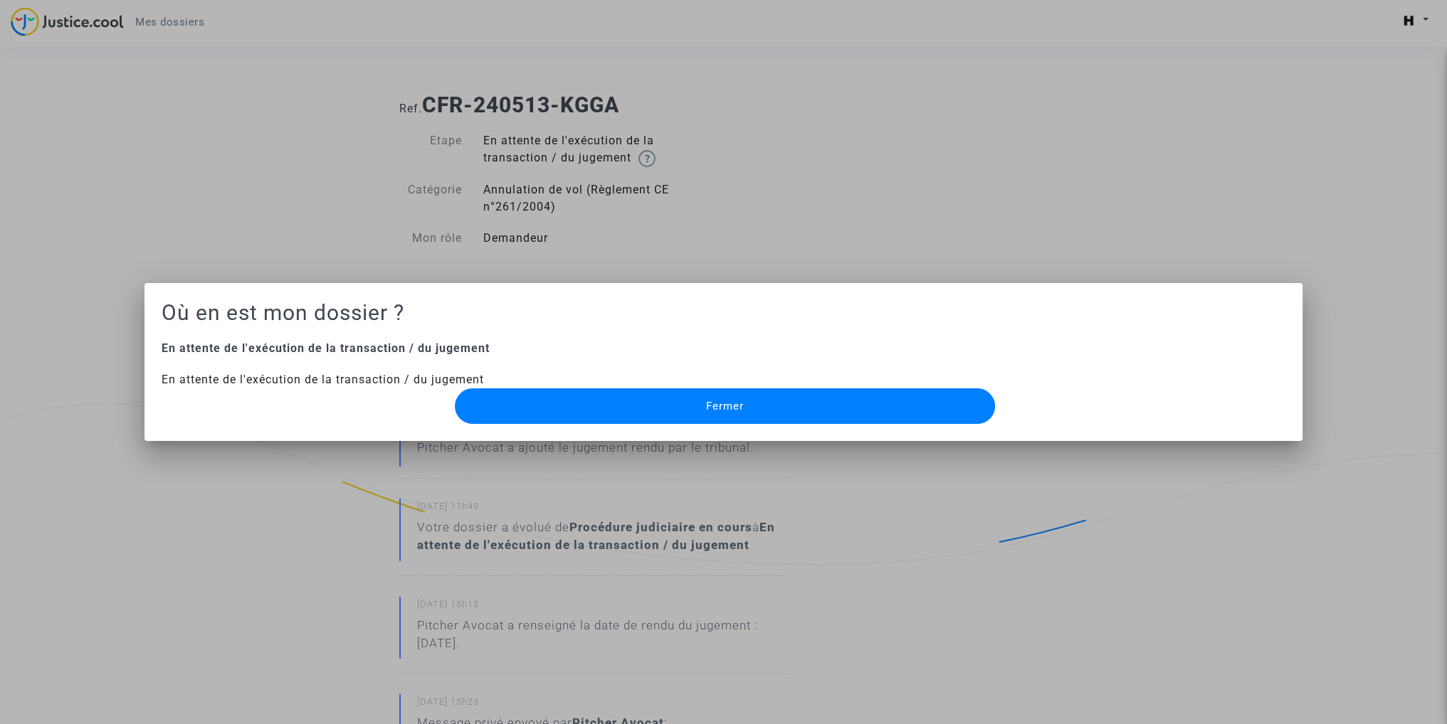
click at [497, 408] on button "Fermer" at bounding box center [725, 407] width 540 height 36
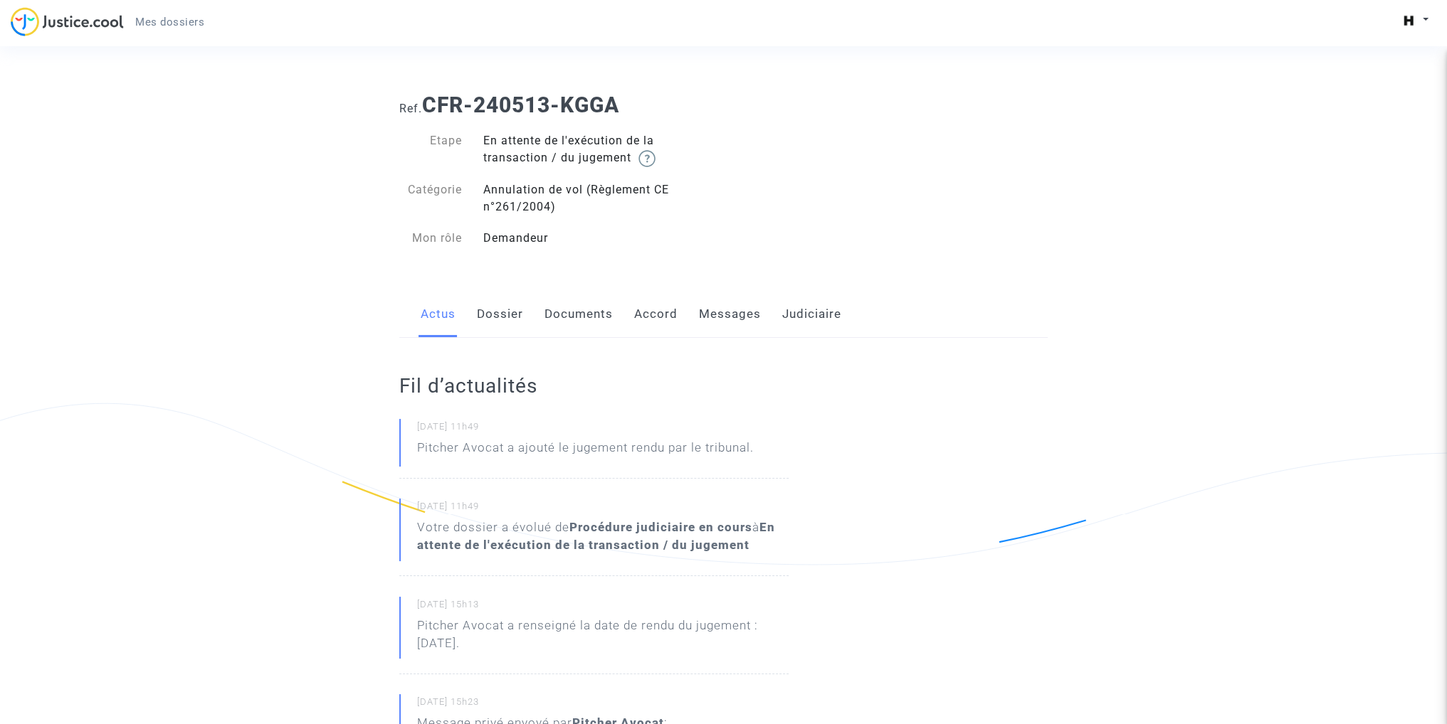
click at [731, 314] on link "Messages" at bounding box center [730, 314] width 62 height 47
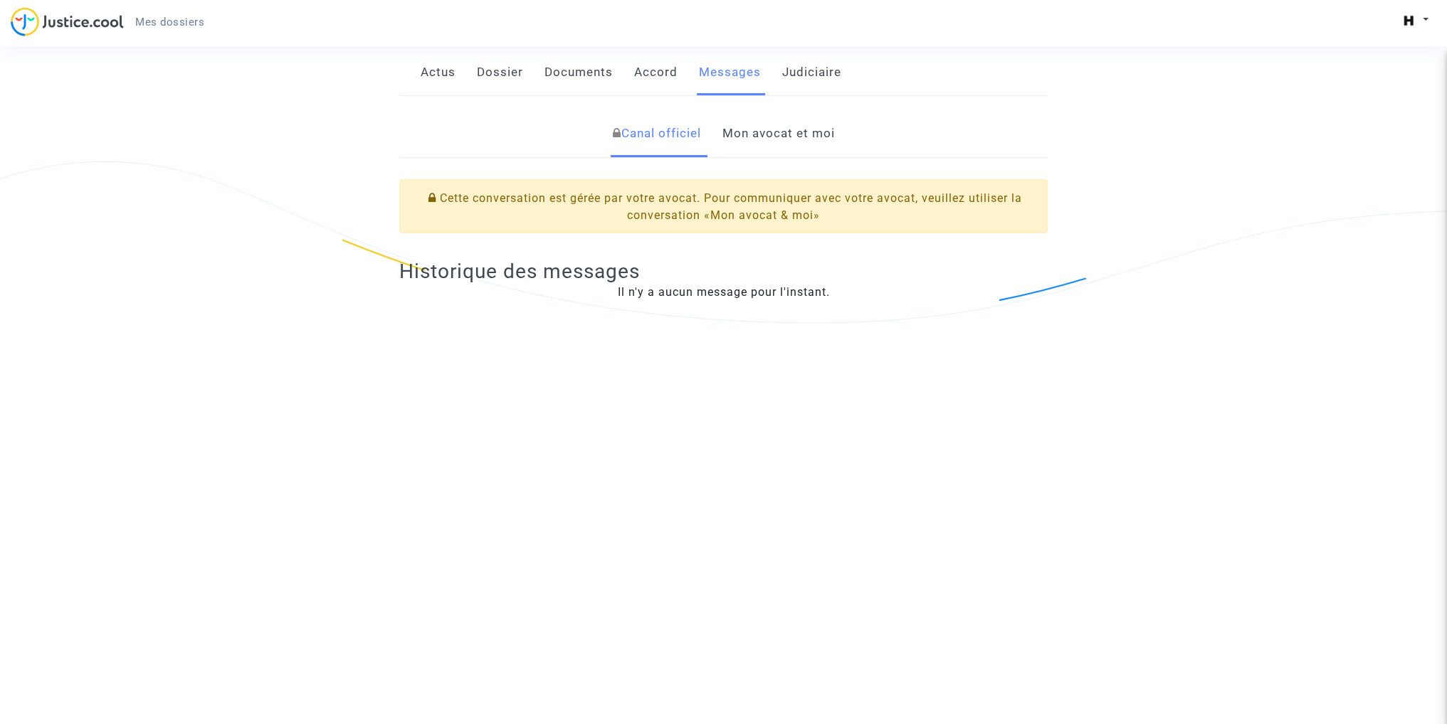
scroll to position [285, 0]
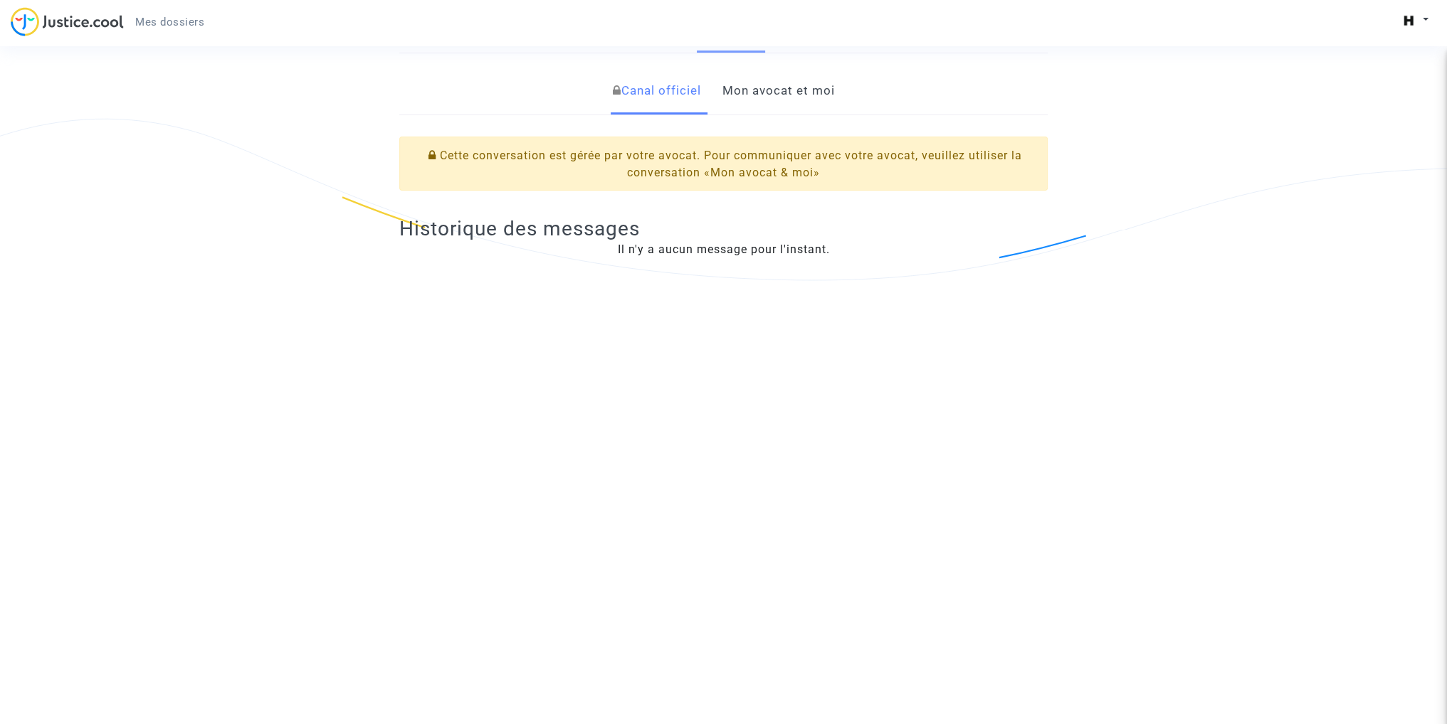
click at [691, 259] on div "Historique des messages Il n'y a aucun message pour l'instant." at bounding box center [723, 237] width 648 height 70
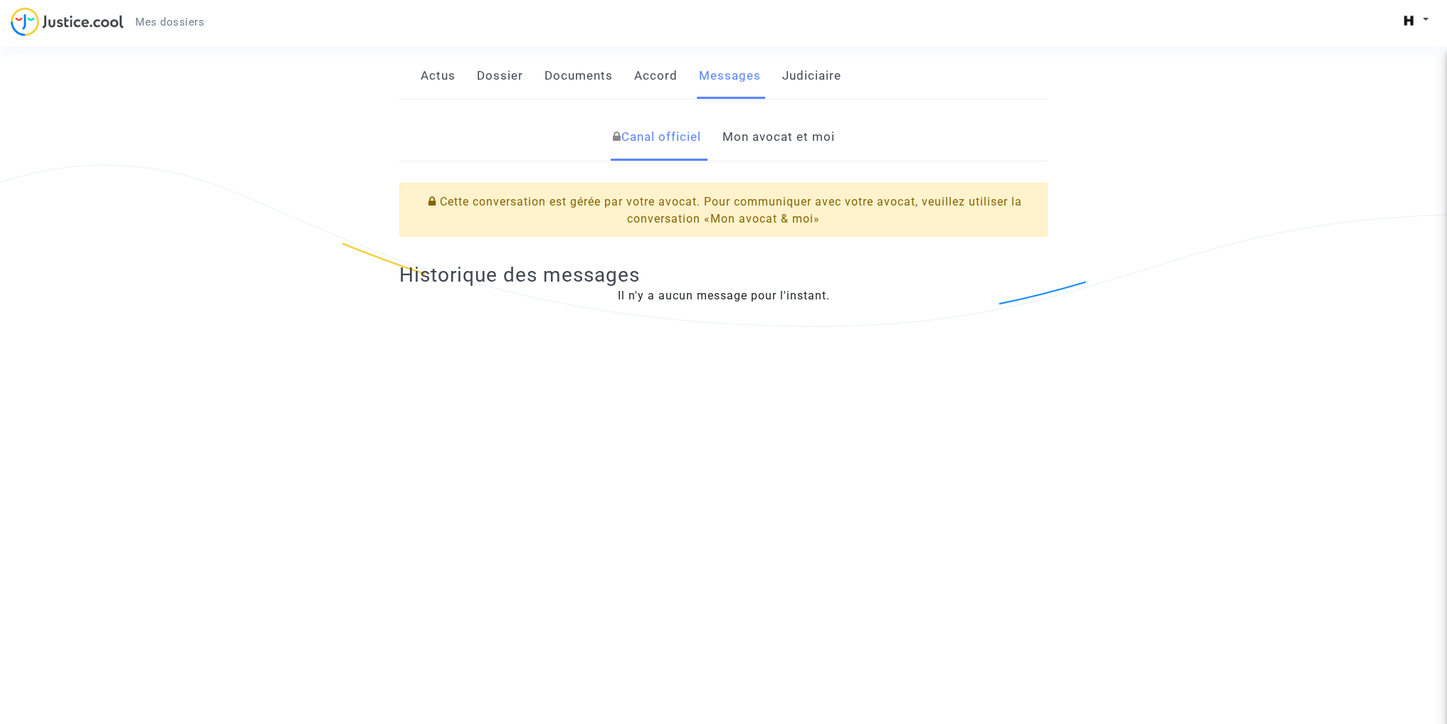
scroll to position [0, 0]
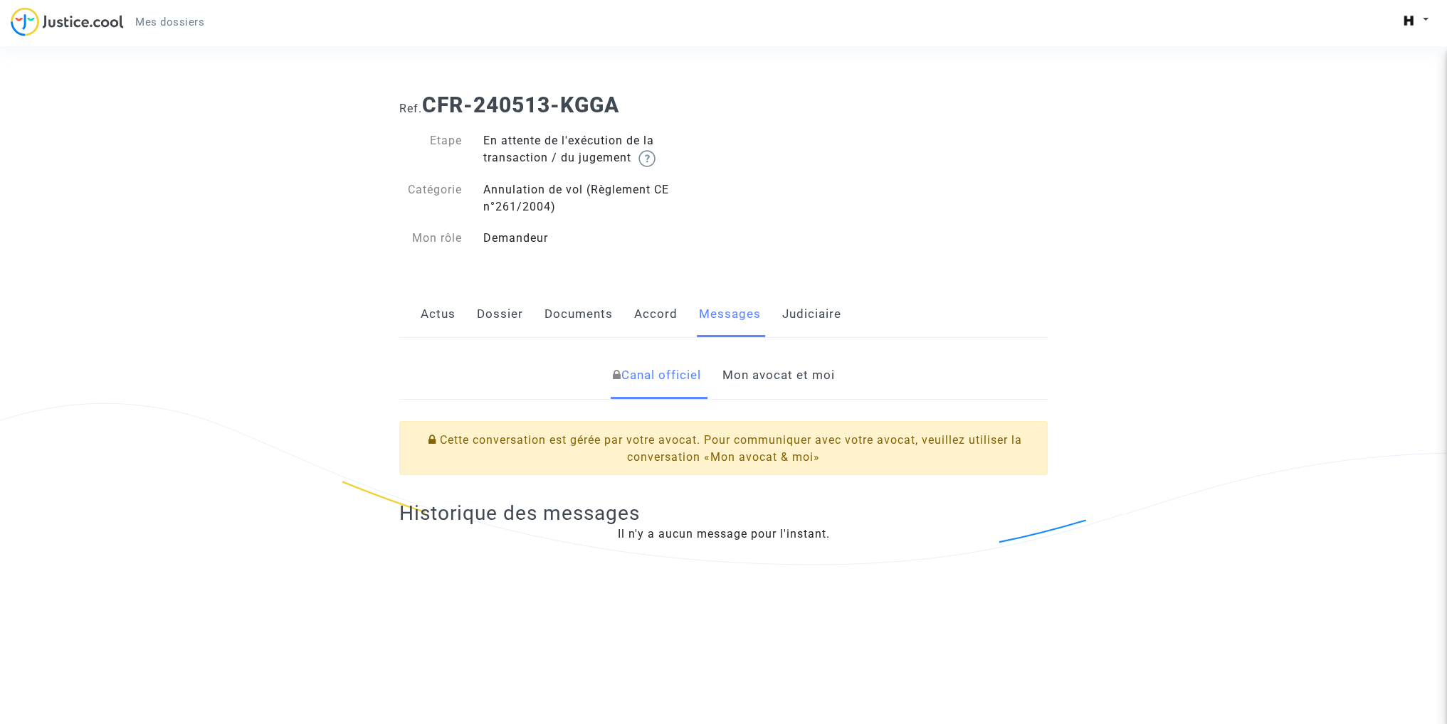
click at [759, 381] on link "Mon avocat et moi" at bounding box center [778, 375] width 112 height 47
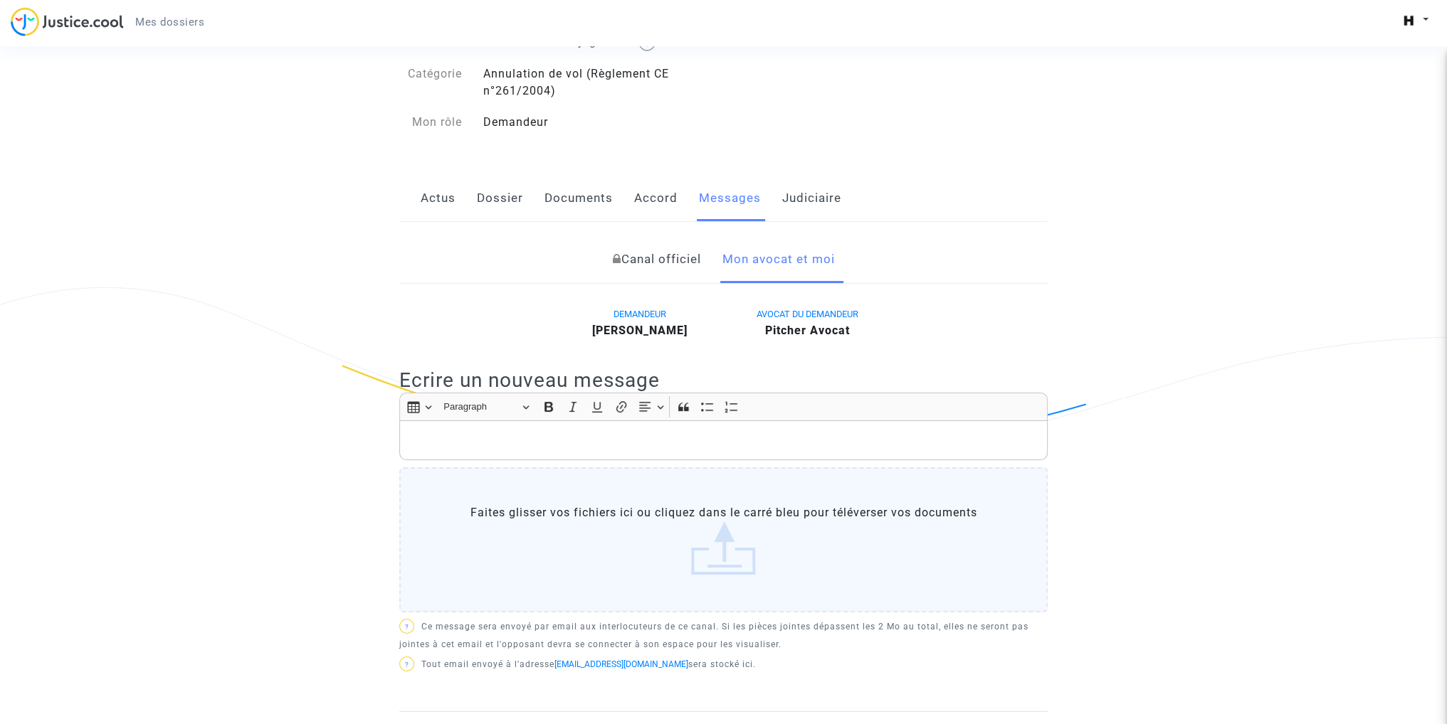
scroll to position [142, 0]
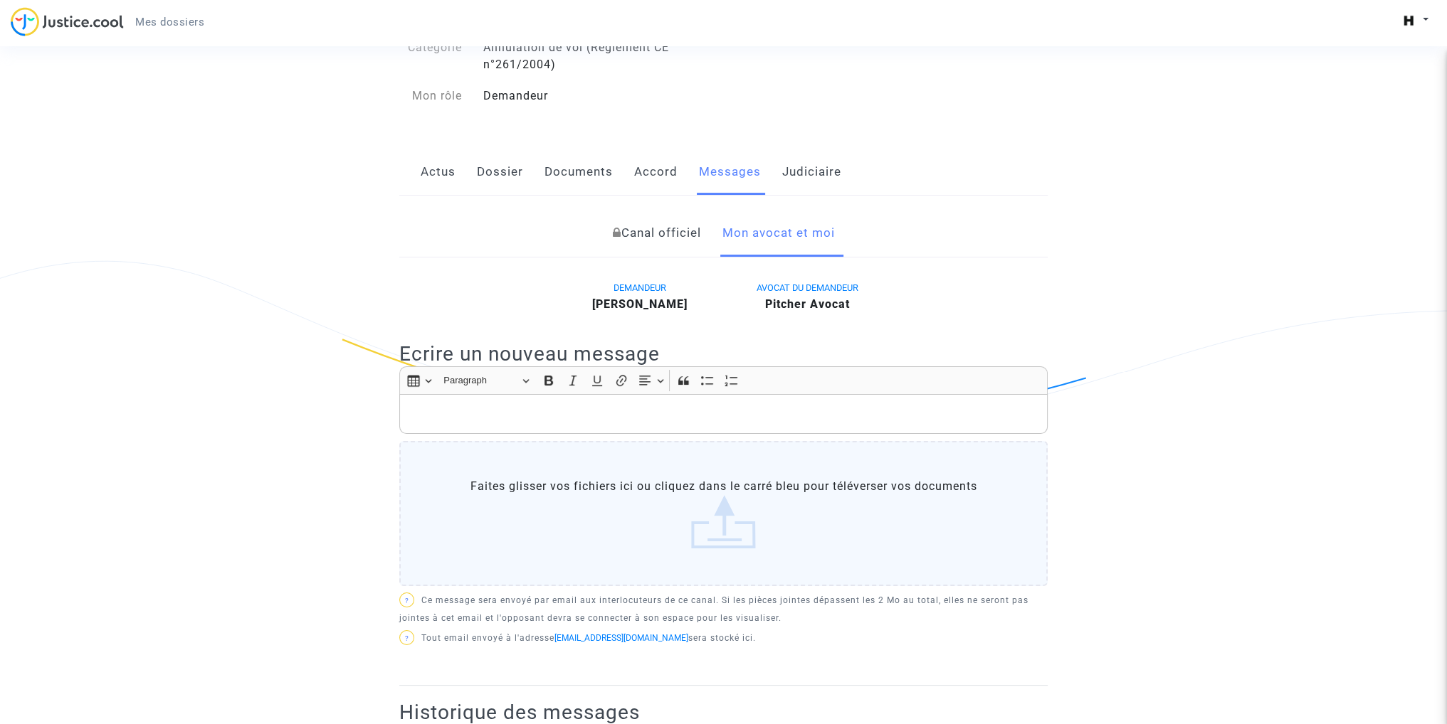
click at [478, 406] on p "Rich Text Editor, main" at bounding box center [723, 415] width 633 height 18
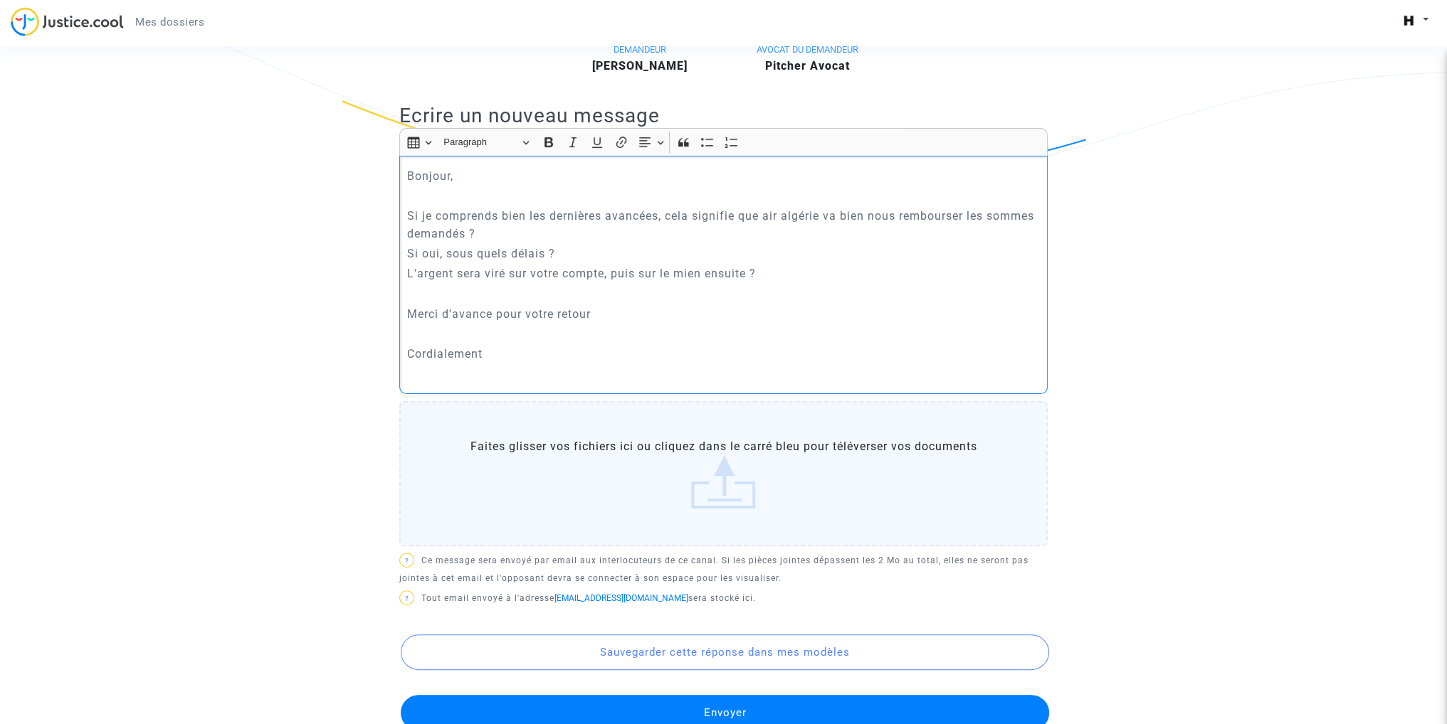
scroll to position [409, 0]
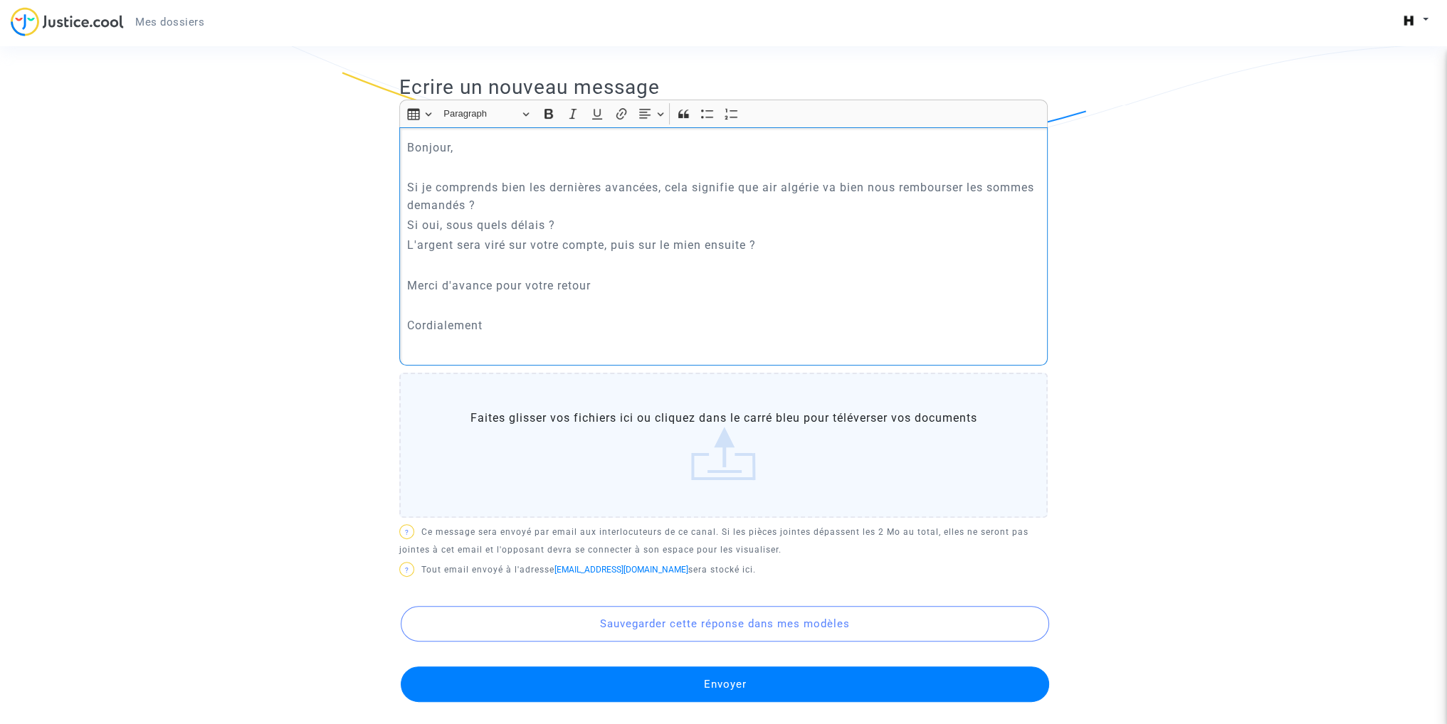
click at [716, 687] on button "Envoyer" at bounding box center [725, 685] width 648 height 36
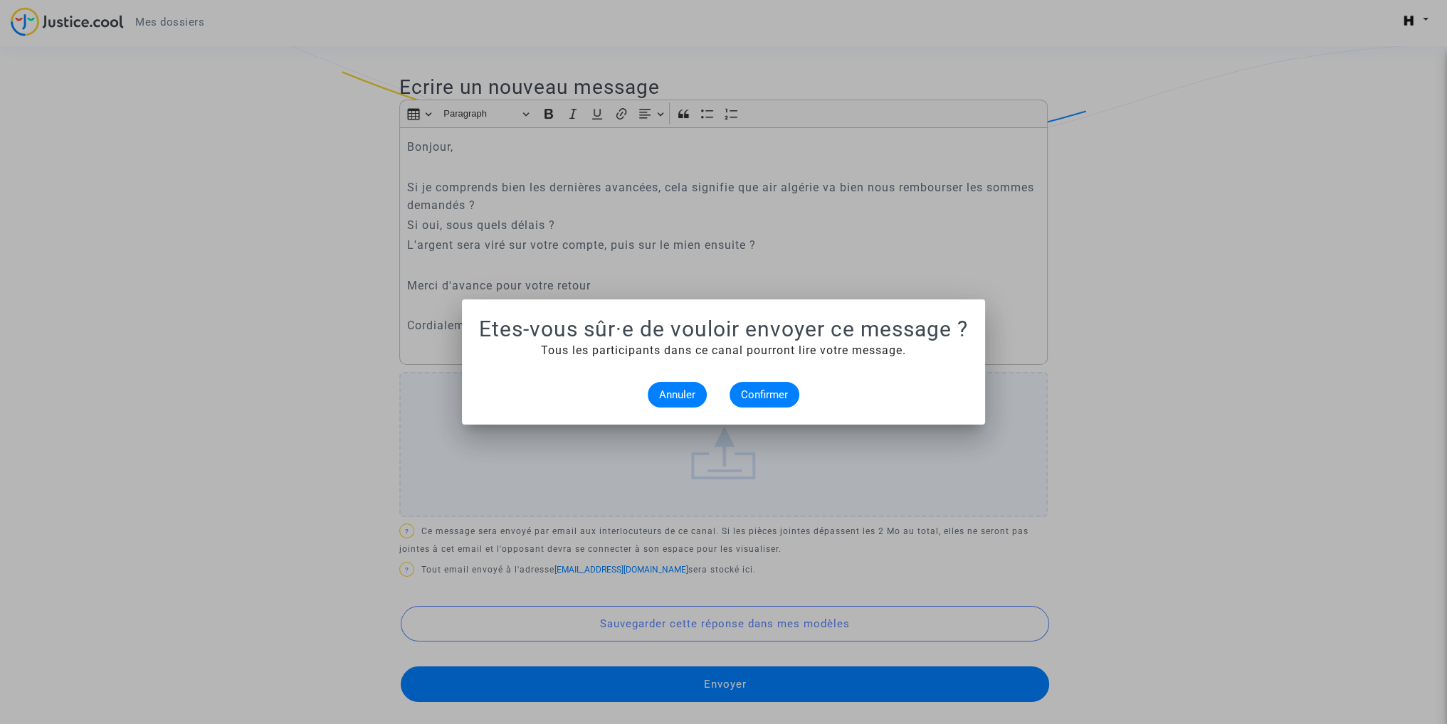
scroll to position [0, 0]
click at [751, 396] on span "Confirmer" at bounding box center [764, 395] width 47 height 13
